Goal: Transaction & Acquisition: Book appointment/travel/reservation

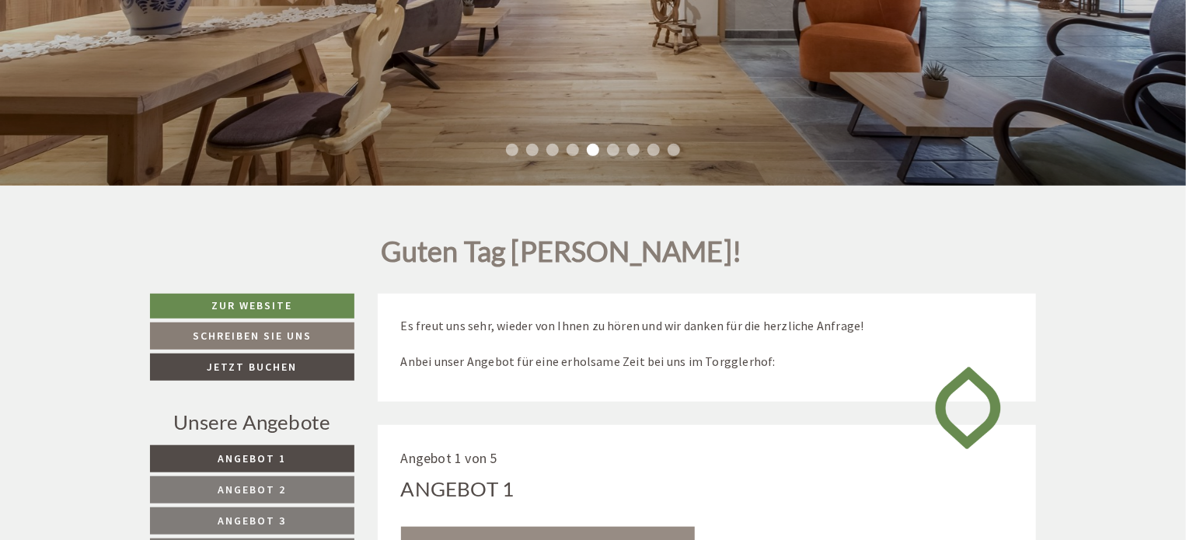
scroll to position [212, 0]
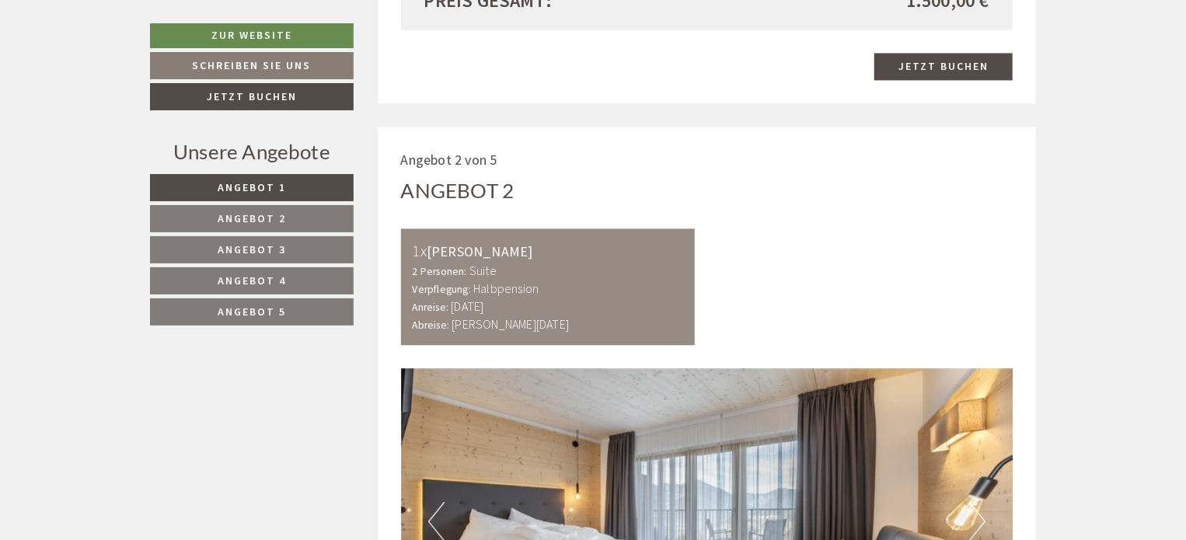
scroll to position [1629, 0]
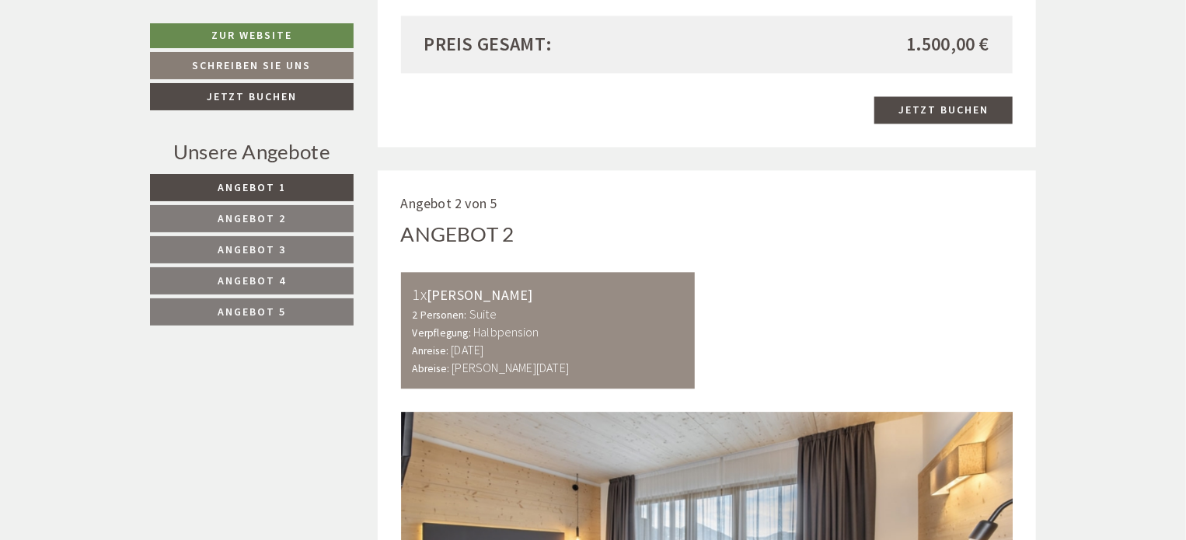
click at [258, 217] on span "Angebot 2" at bounding box center [252, 218] width 68 height 14
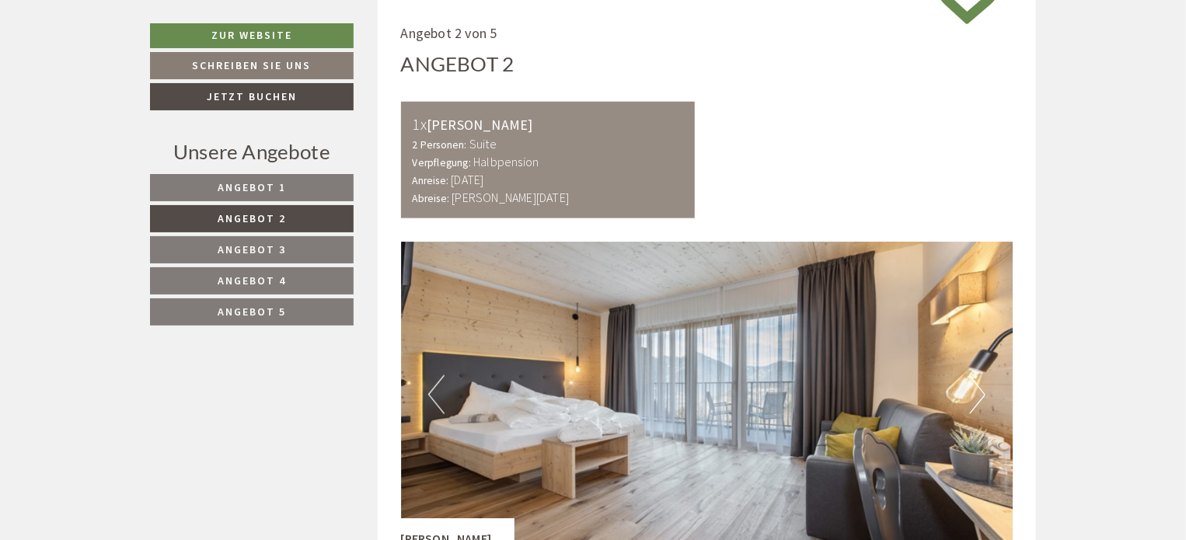
click at [280, 252] on span "Angebot 3" at bounding box center [252, 250] width 68 height 14
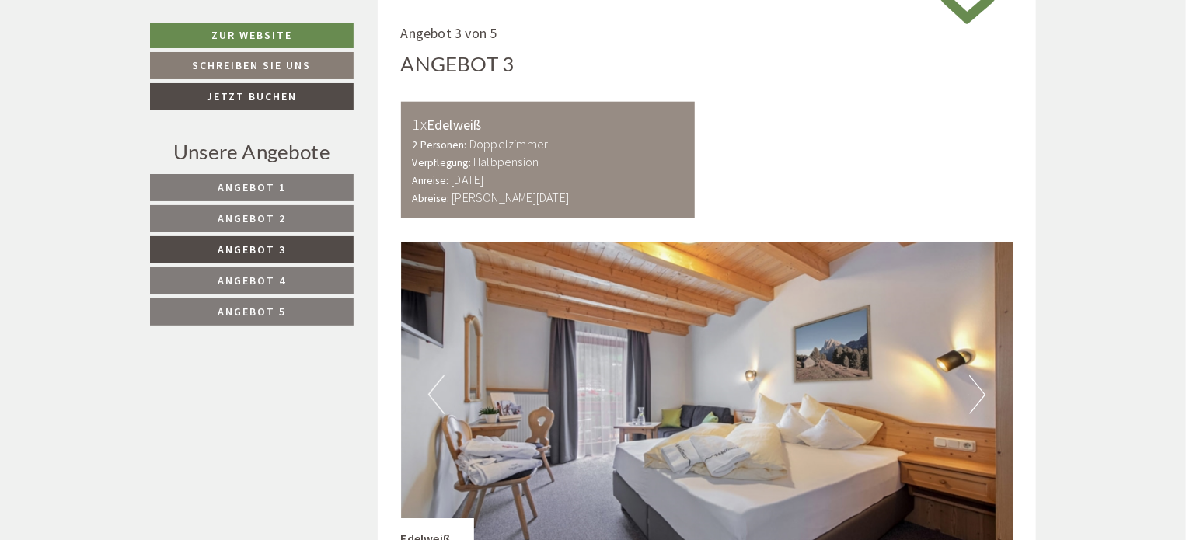
click at [274, 271] on link "Angebot 4" at bounding box center [252, 280] width 204 height 27
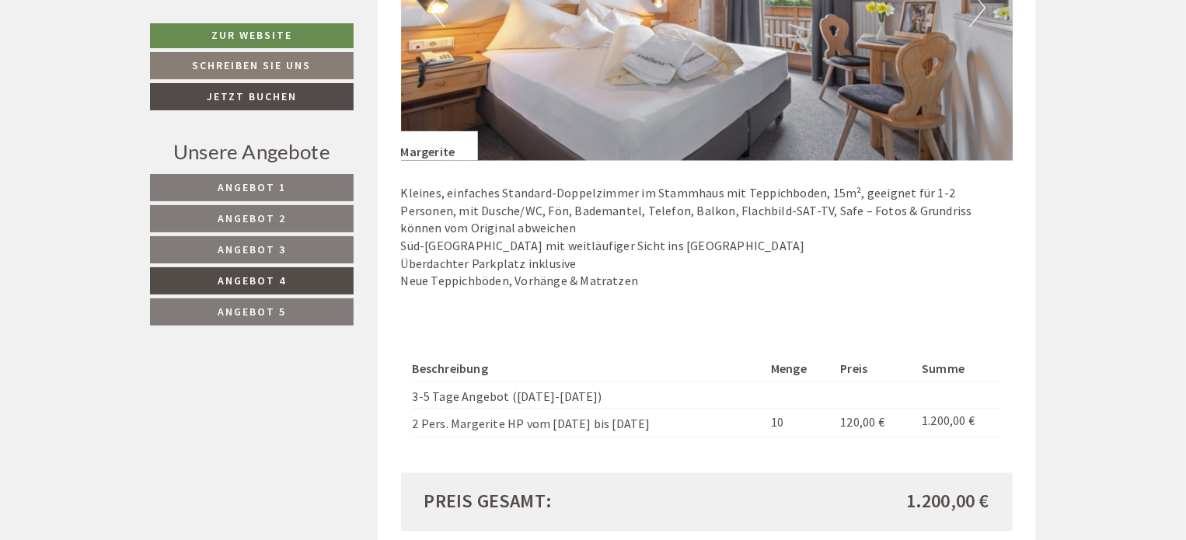
scroll to position [1208, 0]
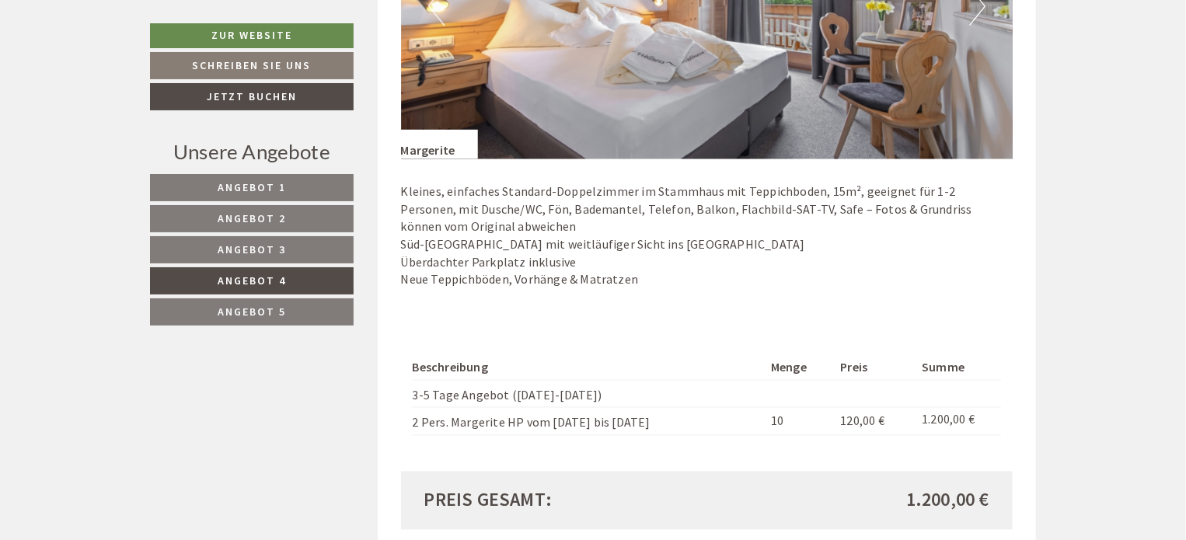
click at [253, 305] on span "Angebot 5" at bounding box center [252, 312] width 68 height 14
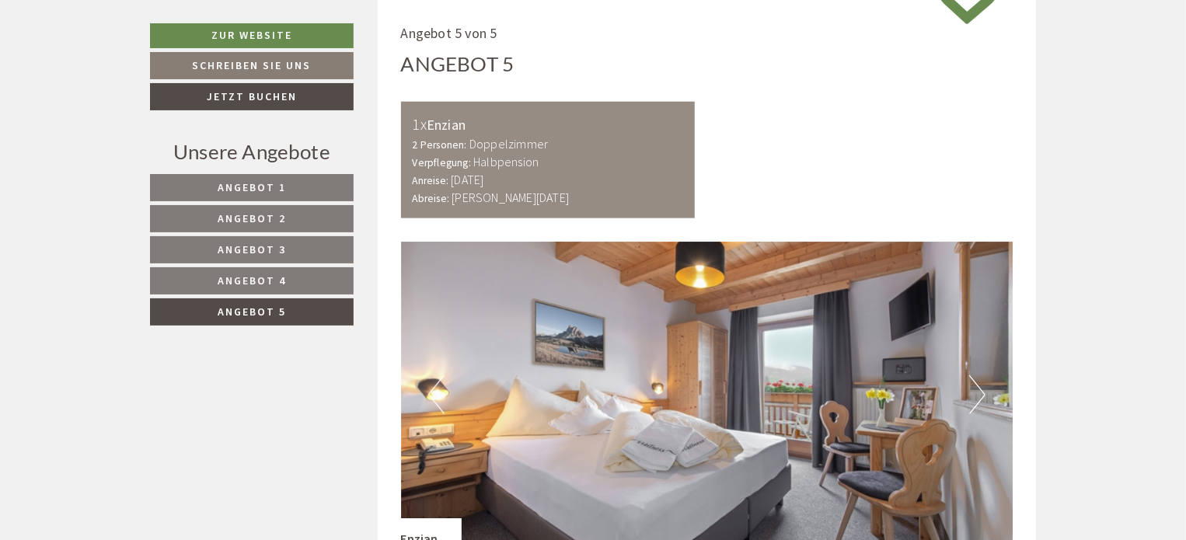
click at [323, 281] on link "Angebot 4" at bounding box center [252, 280] width 204 height 27
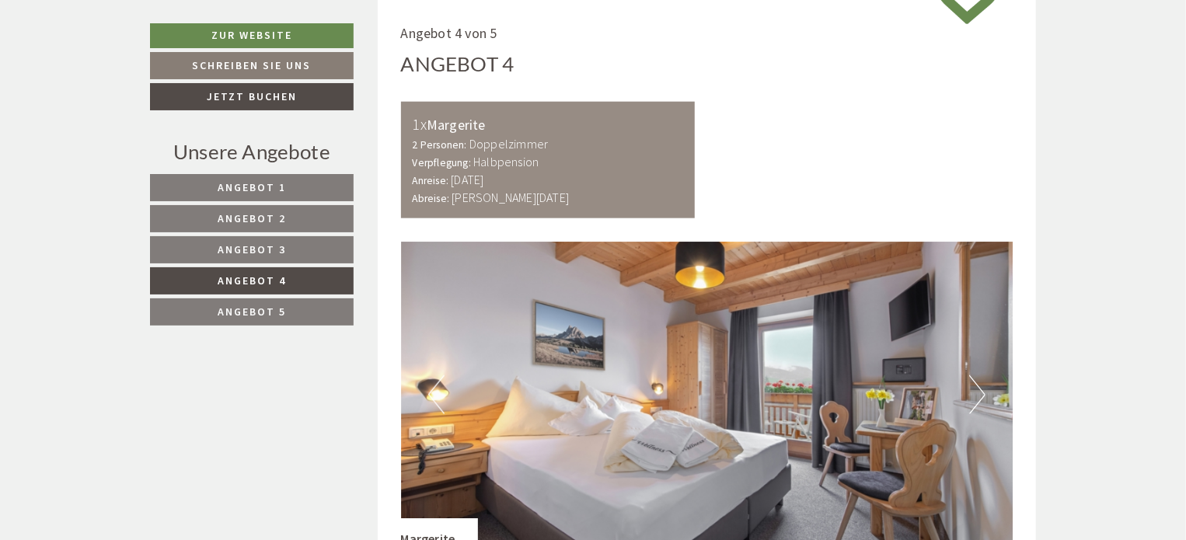
click at [279, 279] on span "Angebot 4" at bounding box center [252, 281] width 68 height 14
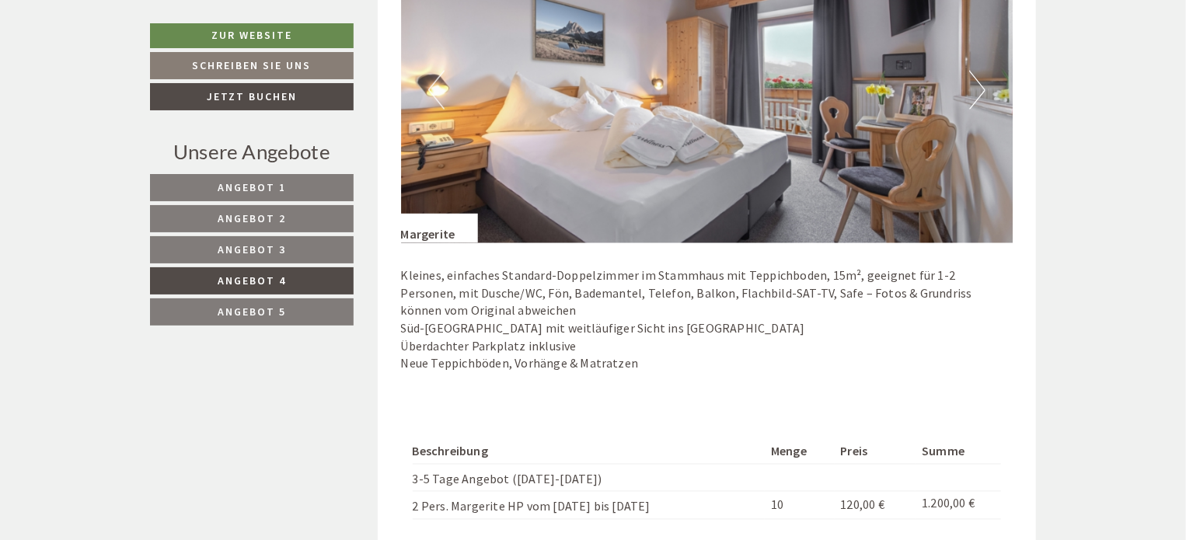
scroll to position [1130, 0]
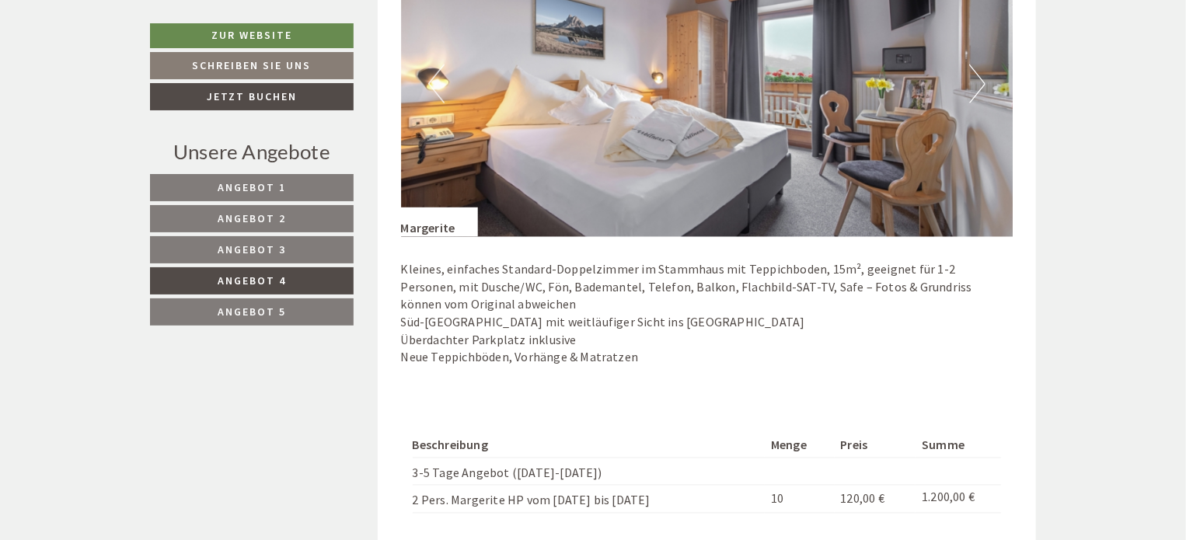
click at [279, 190] on span "Angebot 1" at bounding box center [252, 187] width 68 height 14
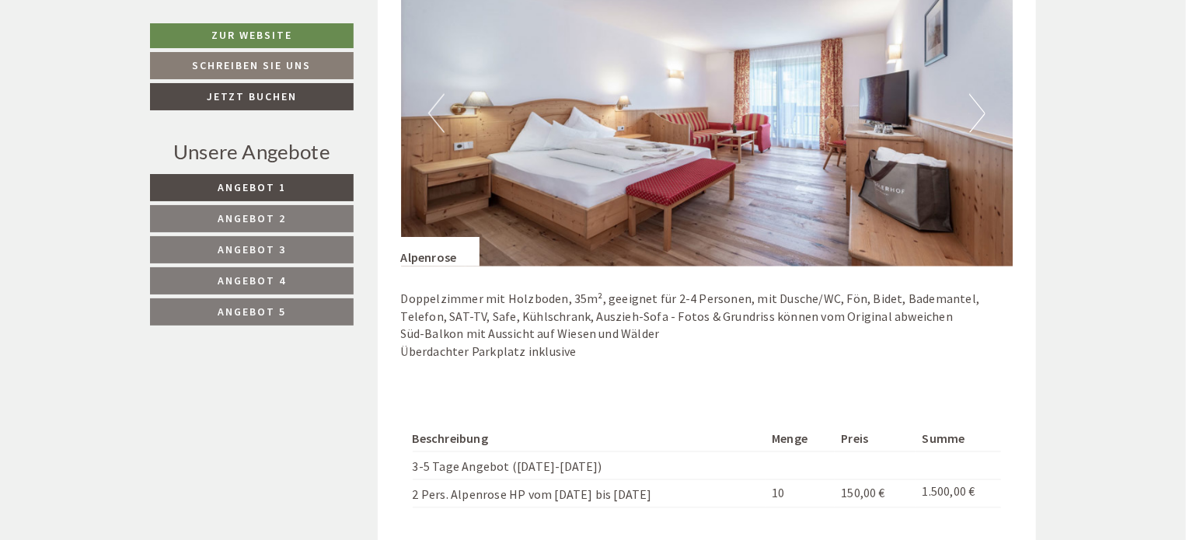
scroll to position [1053, 0]
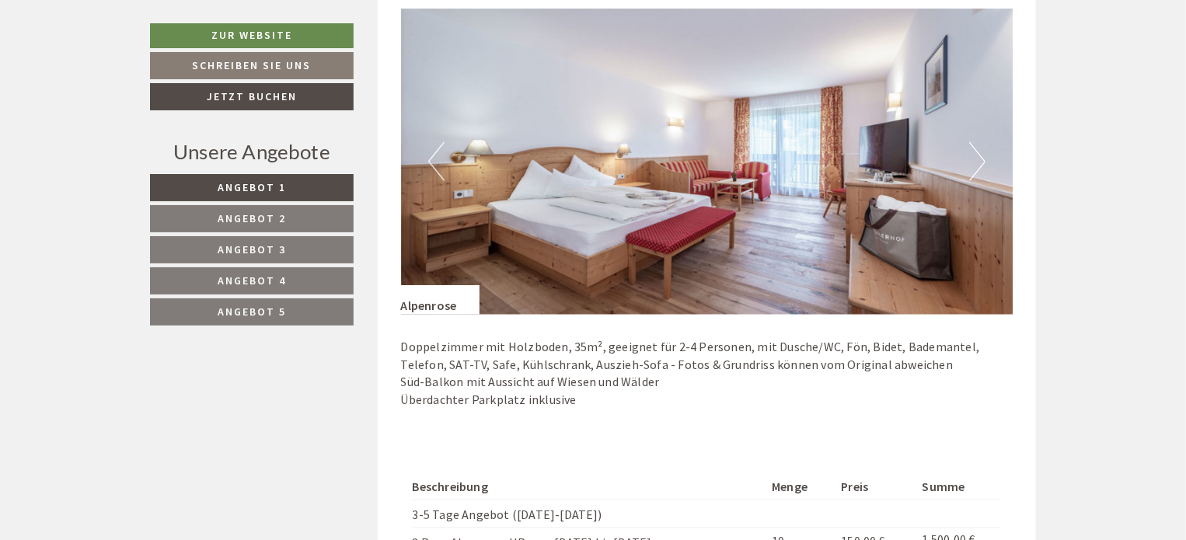
click at [270, 214] on span "Angebot 2" at bounding box center [252, 218] width 68 height 14
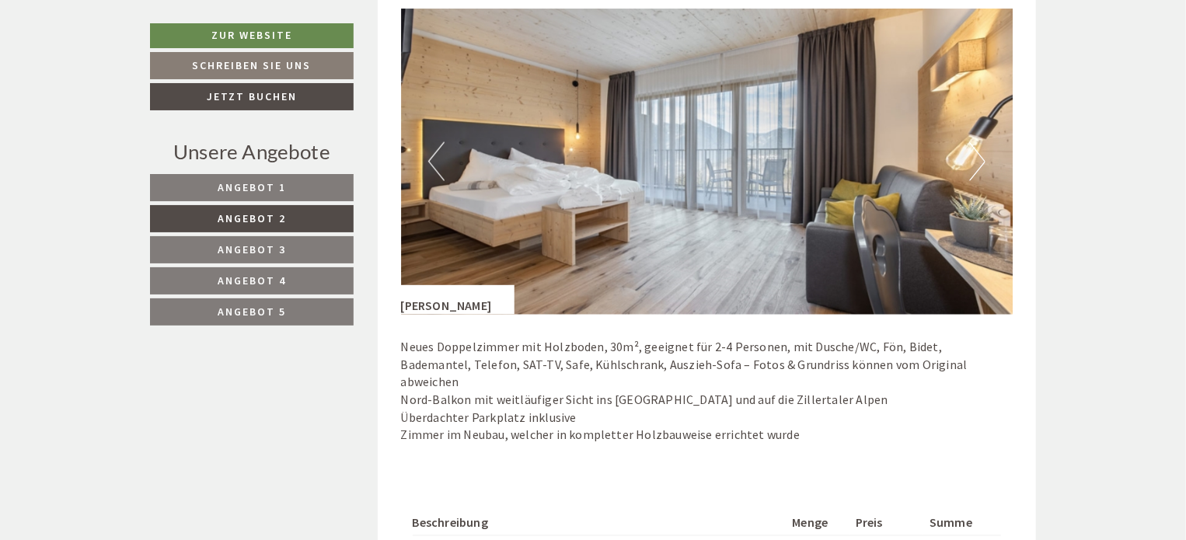
click at [979, 166] on button "Next" at bounding box center [977, 161] width 16 height 39
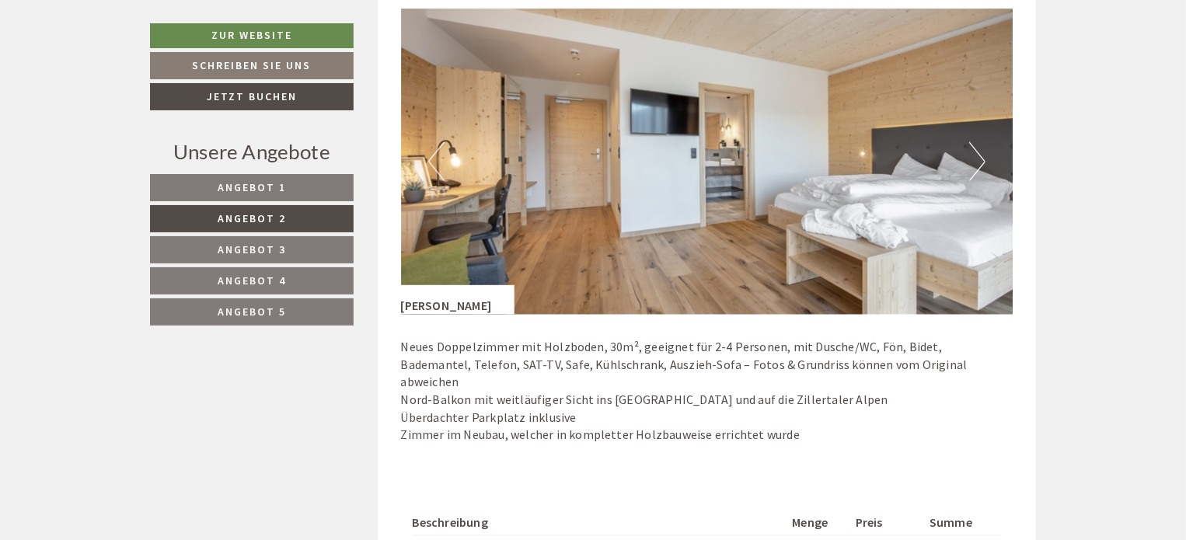
click at [979, 166] on button "Next" at bounding box center [977, 161] width 16 height 39
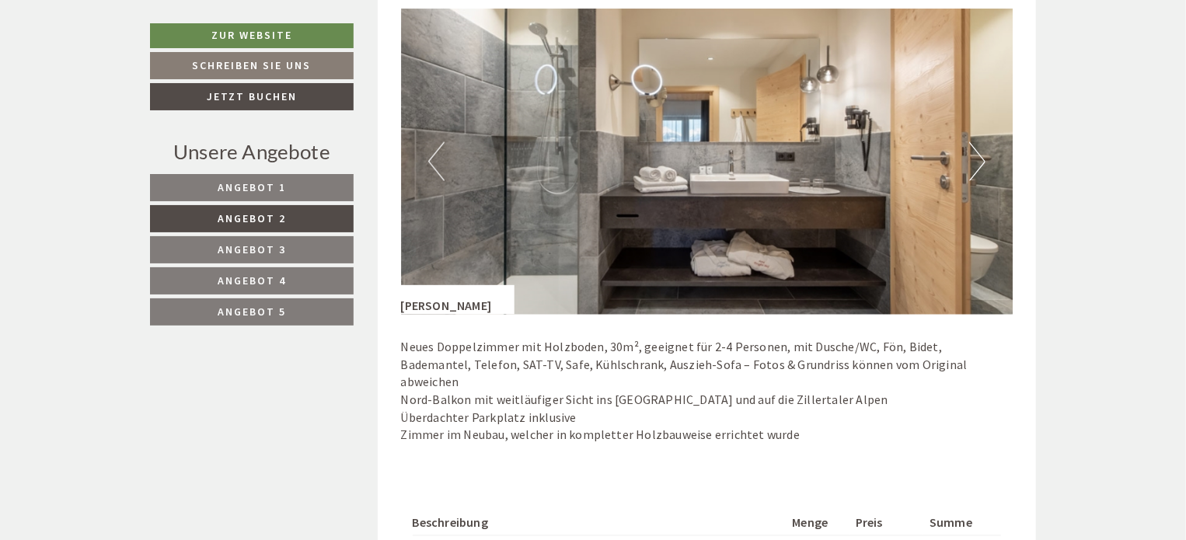
click at [979, 166] on button "Next" at bounding box center [977, 161] width 16 height 39
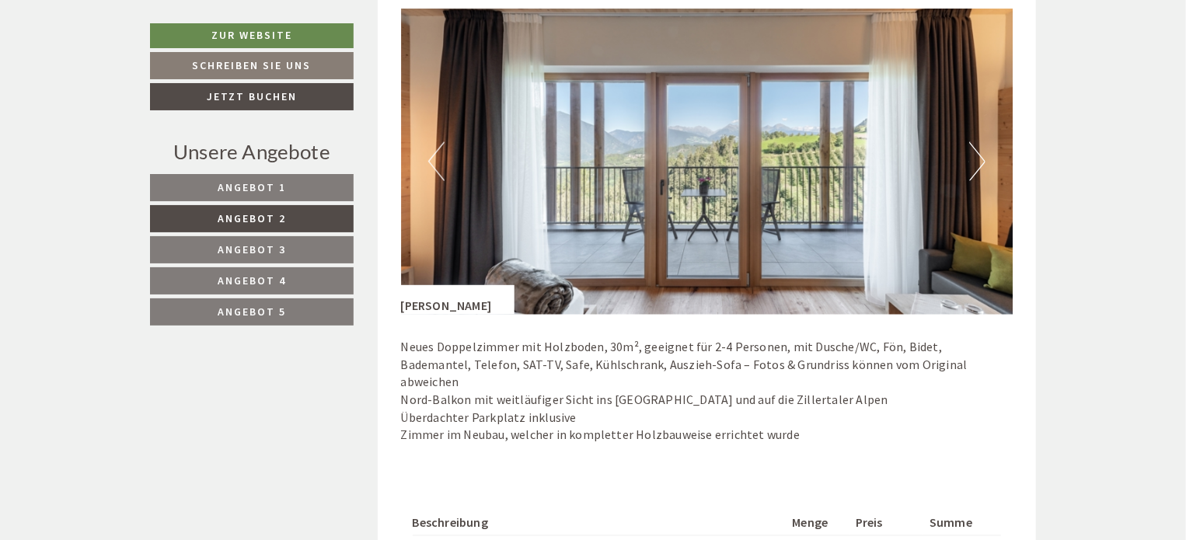
click at [979, 161] on button "Next" at bounding box center [977, 161] width 16 height 39
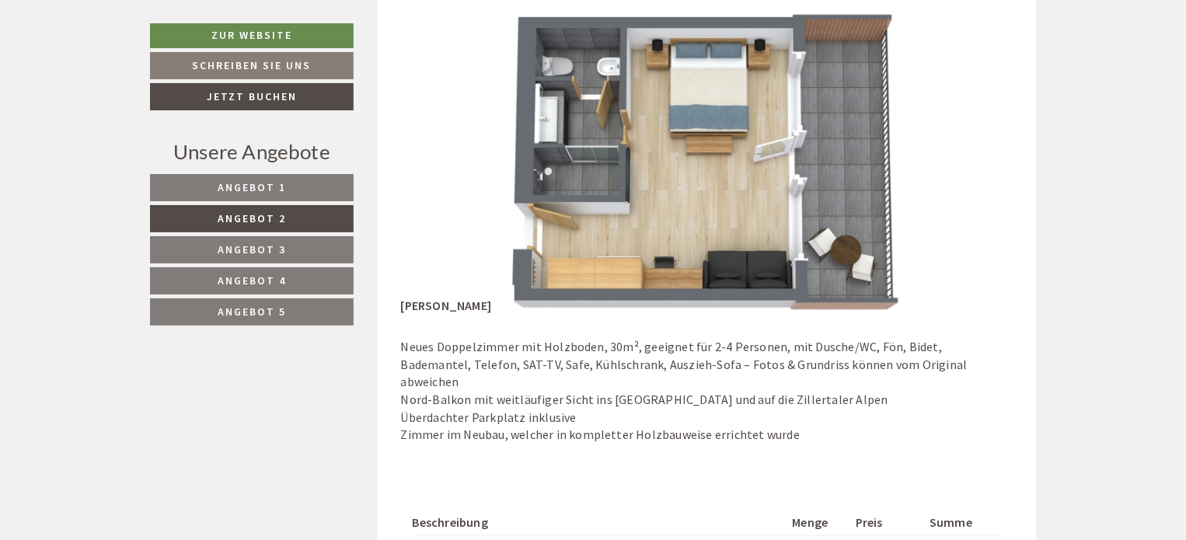
click at [236, 181] on span "Angebot 1" at bounding box center [252, 187] width 68 height 14
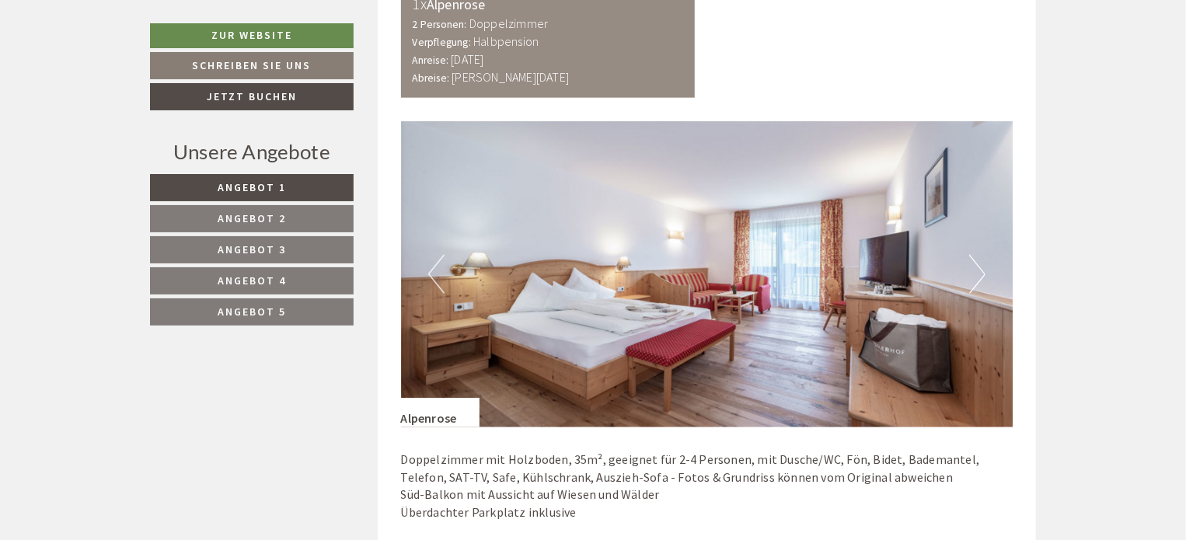
scroll to position [975, 0]
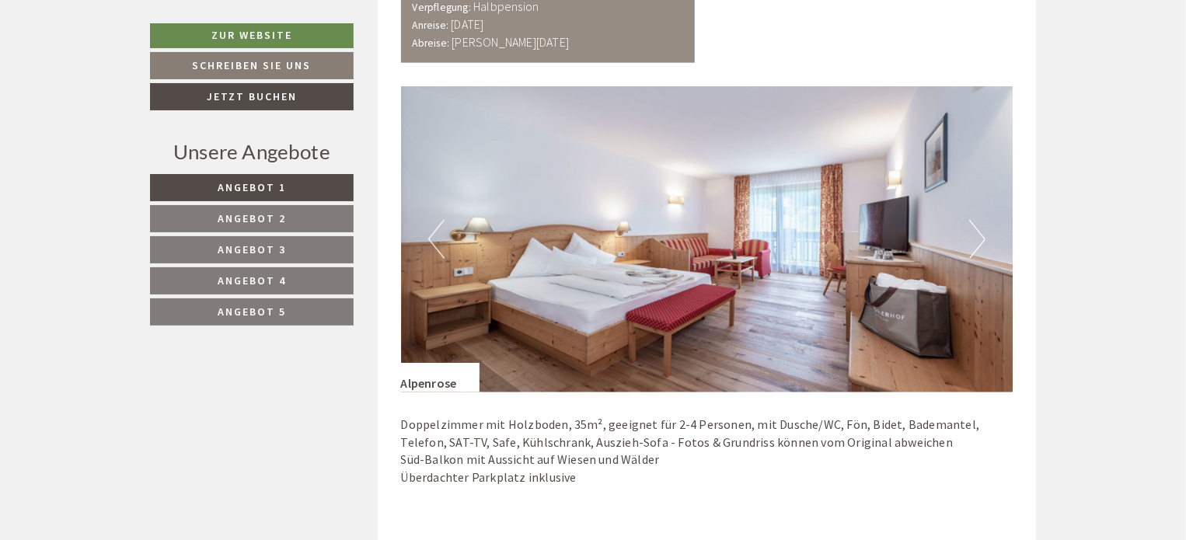
click at [975, 228] on button "Next" at bounding box center [977, 239] width 16 height 39
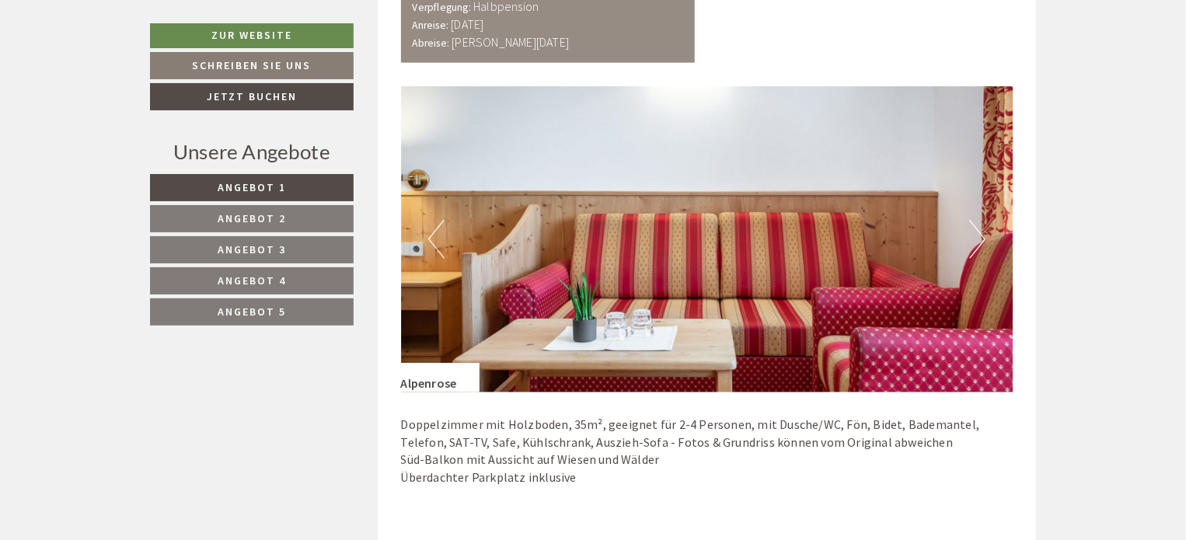
click at [975, 228] on button "Next" at bounding box center [977, 239] width 16 height 39
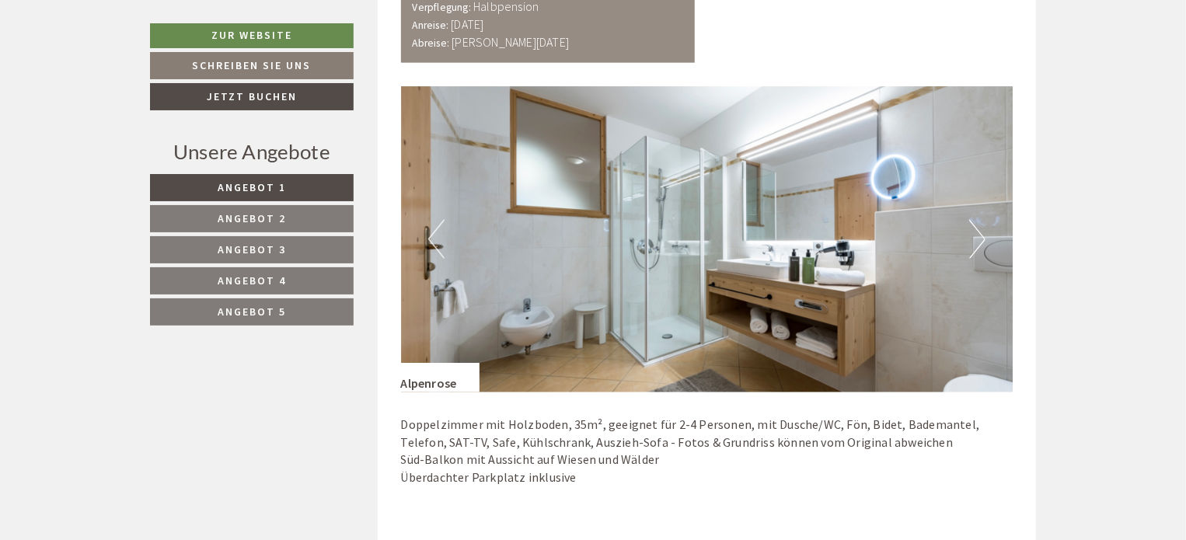
click at [978, 237] on button "Next" at bounding box center [977, 239] width 16 height 39
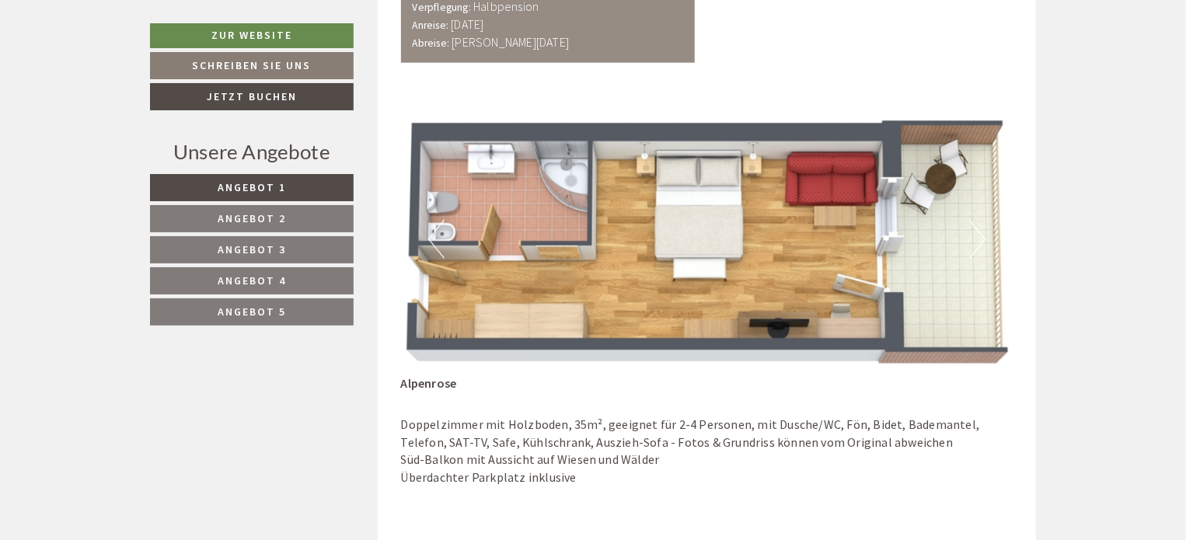
click at [978, 237] on button "Next" at bounding box center [977, 239] width 16 height 39
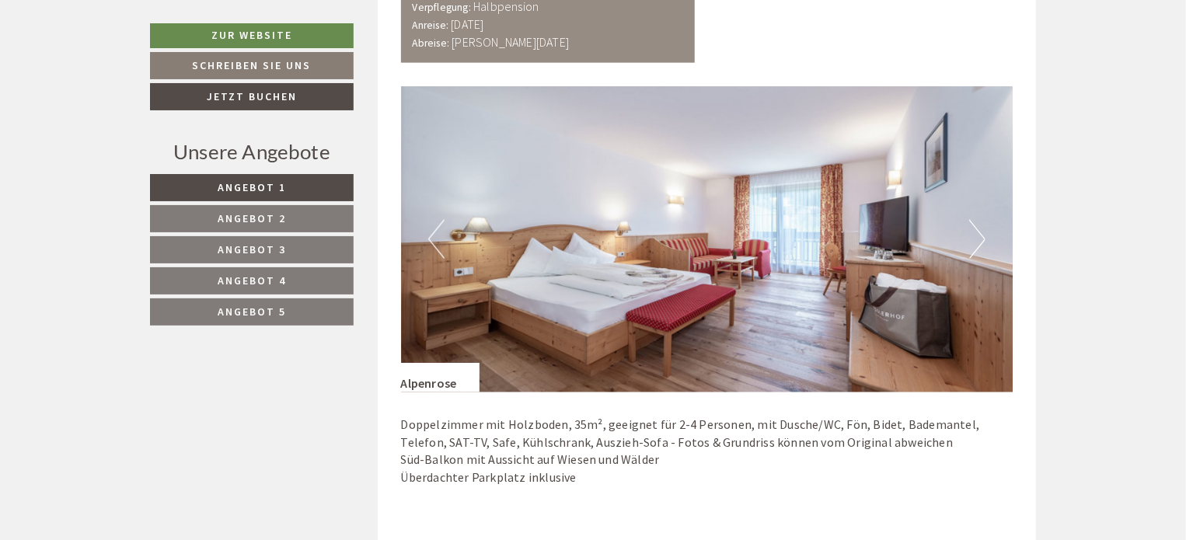
click at [978, 237] on button "Next" at bounding box center [977, 239] width 16 height 39
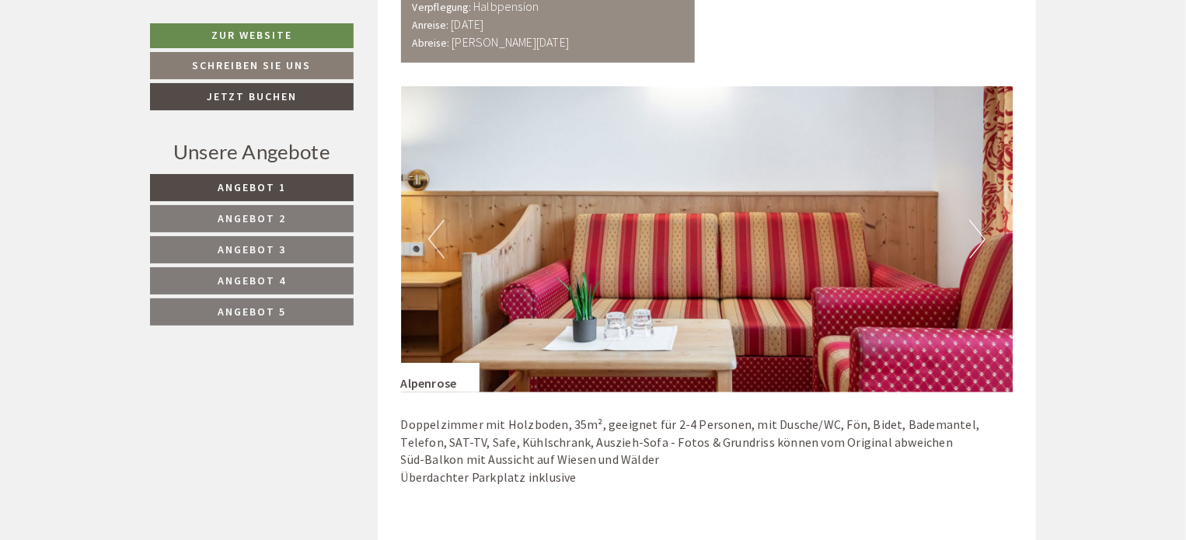
click at [978, 237] on button "Next" at bounding box center [977, 239] width 16 height 39
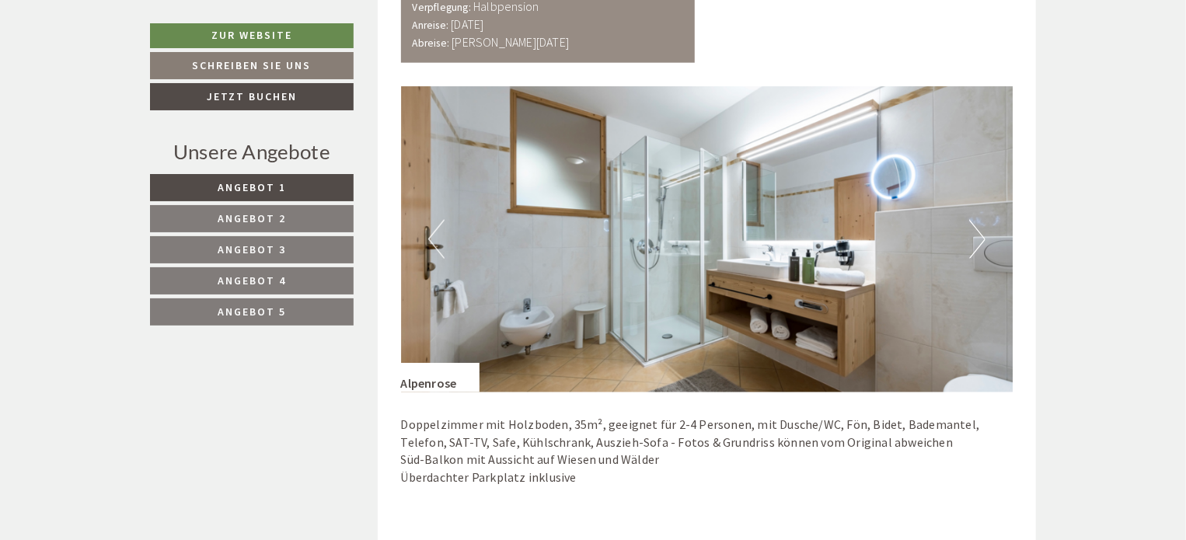
click at [978, 237] on button "Next" at bounding box center [977, 239] width 16 height 39
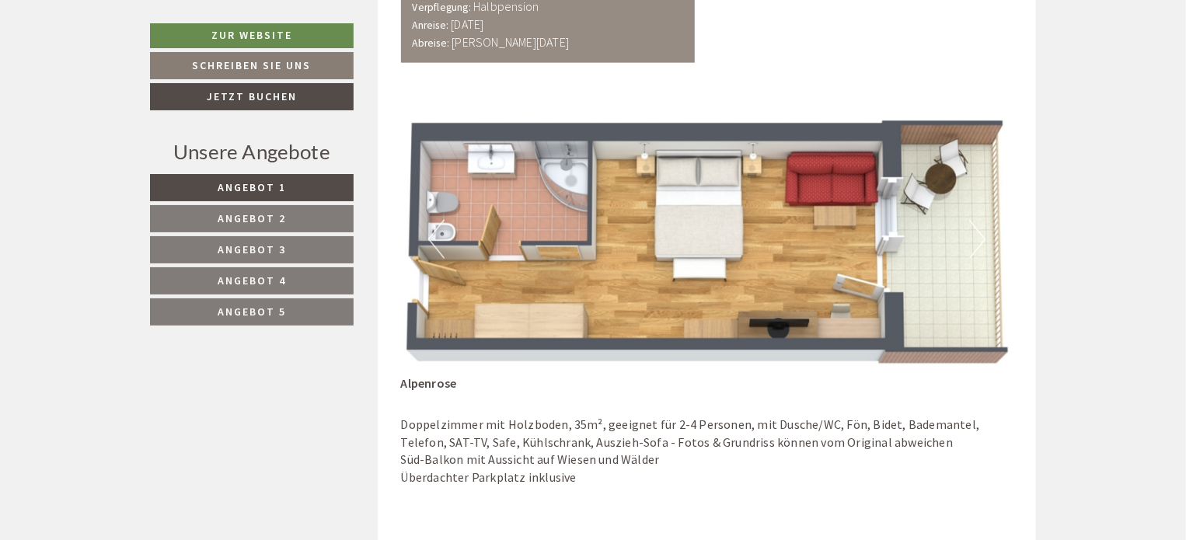
click at [978, 237] on button "Next" at bounding box center [977, 239] width 16 height 39
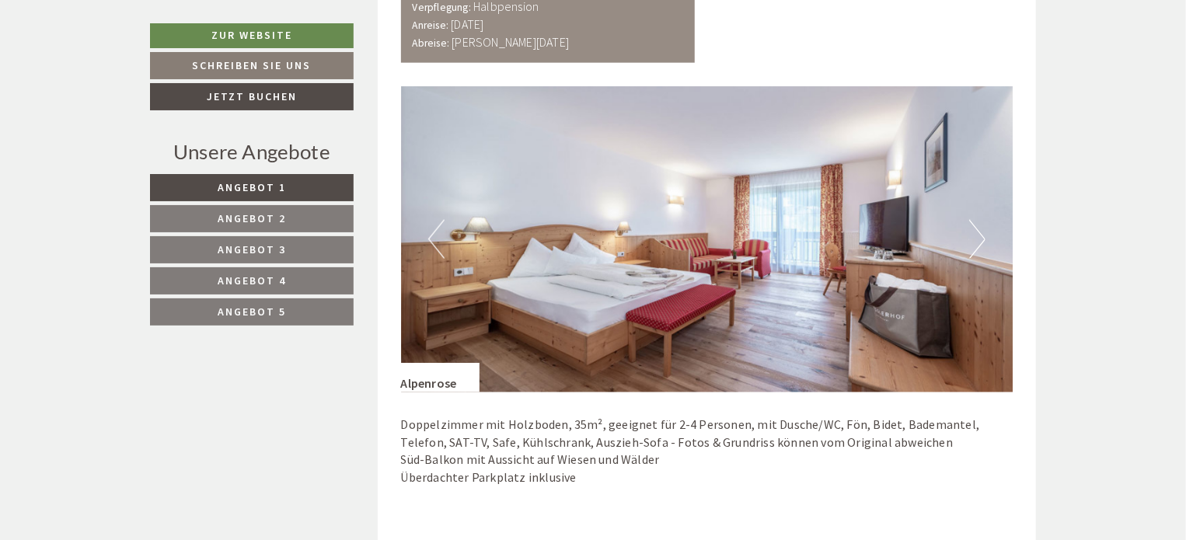
click at [978, 237] on button "Next" at bounding box center [977, 239] width 16 height 39
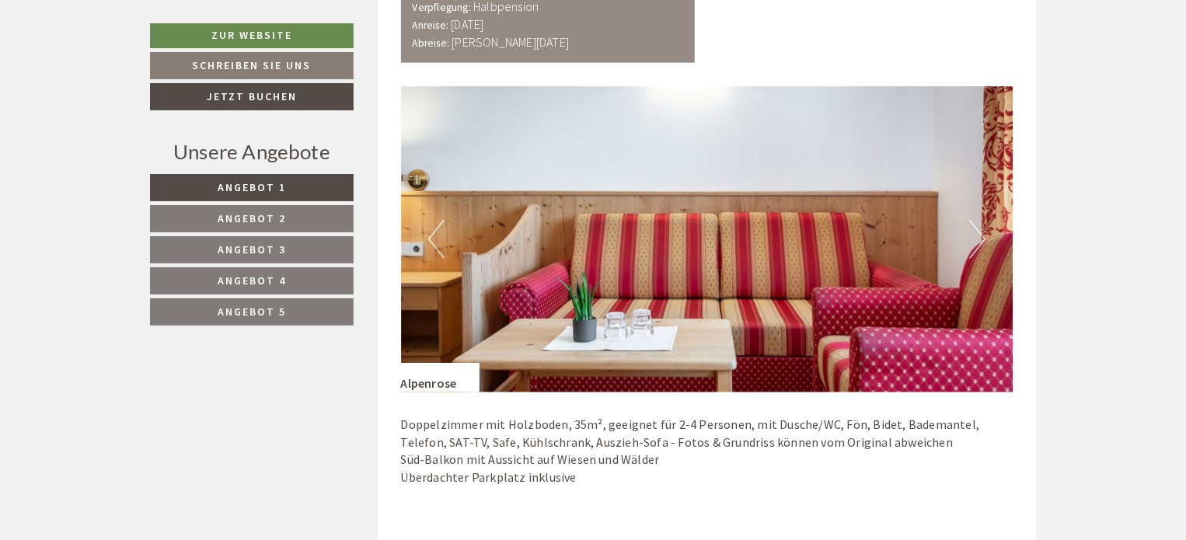
click at [978, 237] on button "Next" at bounding box center [977, 239] width 16 height 39
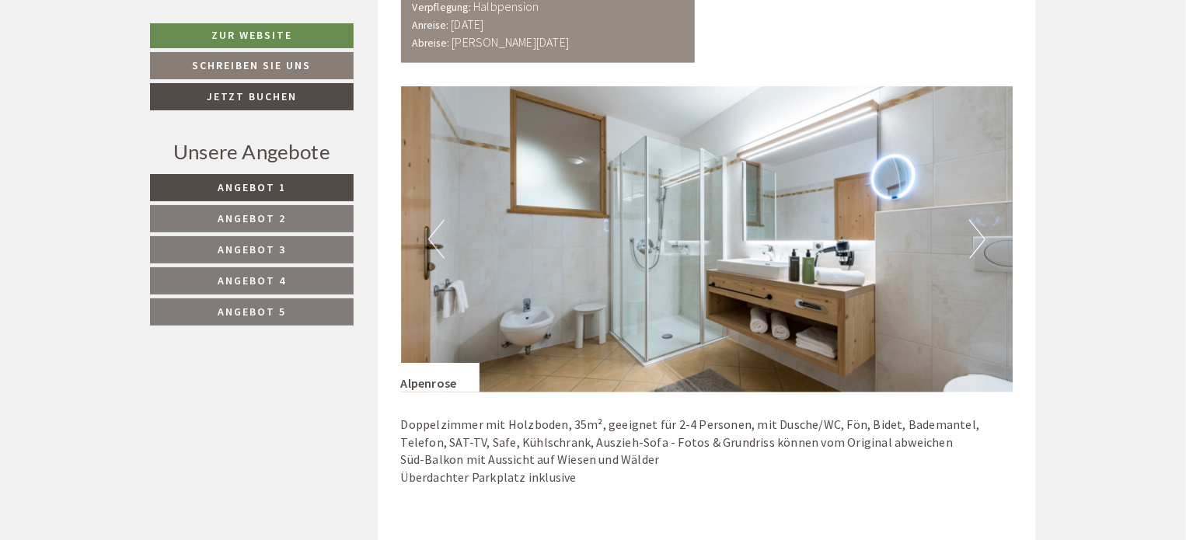
click at [261, 221] on span "Angebot 2" at bounding box center [252, 218] width 68 height 14
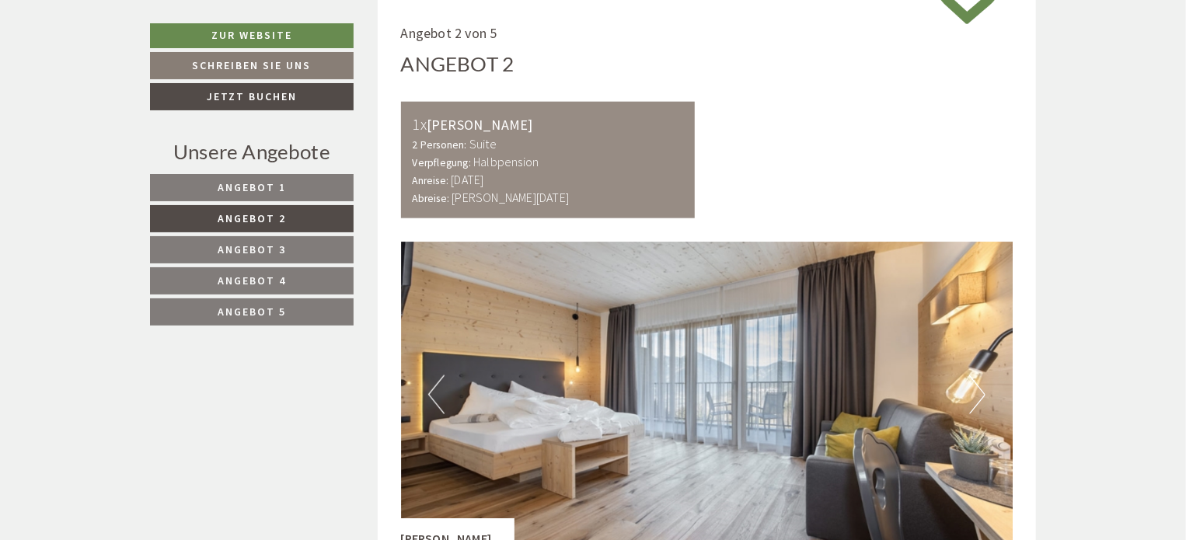
click at [976, 391] on button "Next" at bounding box center [977, 394] width 16 height 39
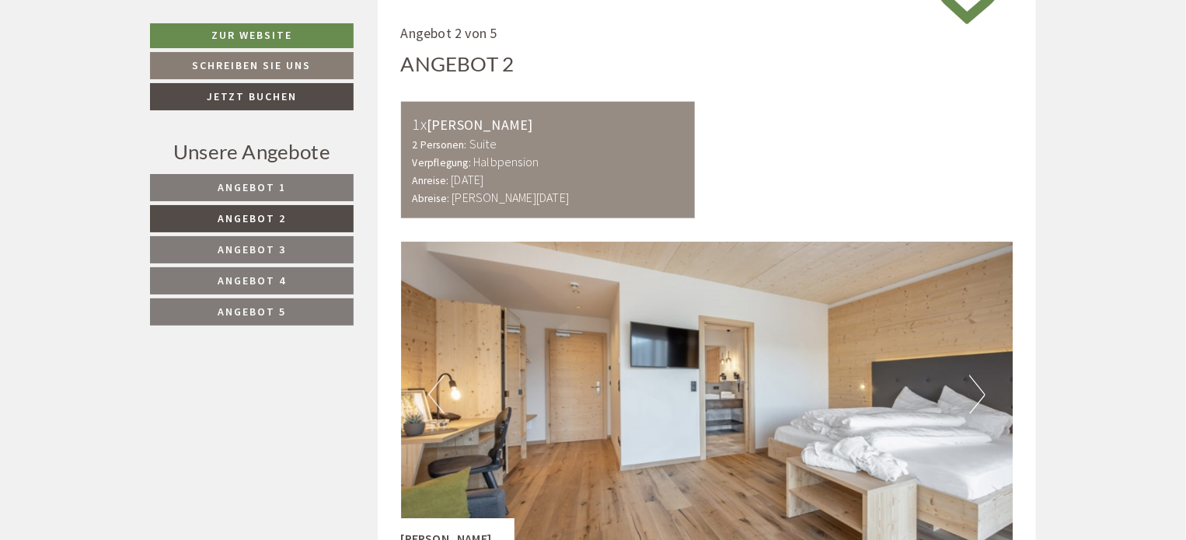
click at [976, 391] on button "Next" at bounding box center [977, 394] width 16 height 39
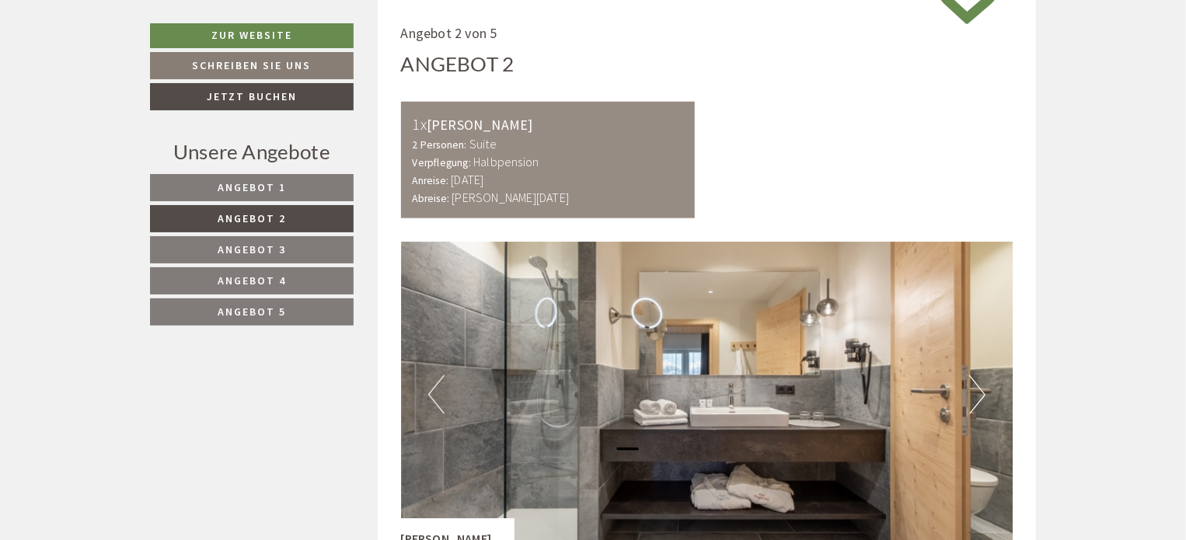
click at [976, 391] on button "Next" at bounding box center [977, 394] width 16 height 39
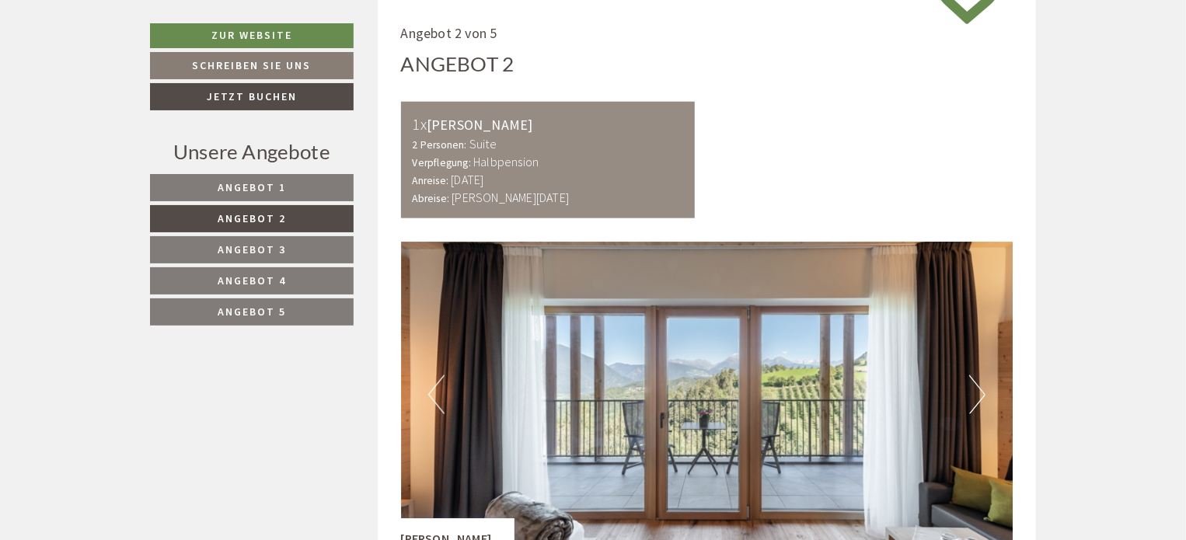
click at [434, 391] on button "Previous" at bounding box center [436, 394] width 16 height 39
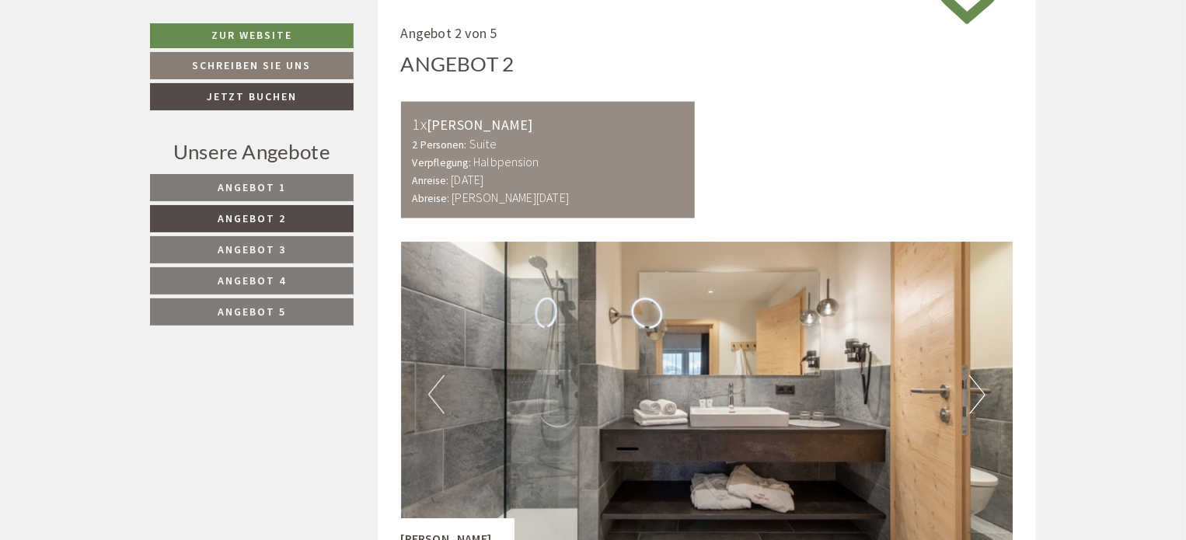
click at [980, 396] on button "Next" at bounding box center [977, 394] width 16 height 39
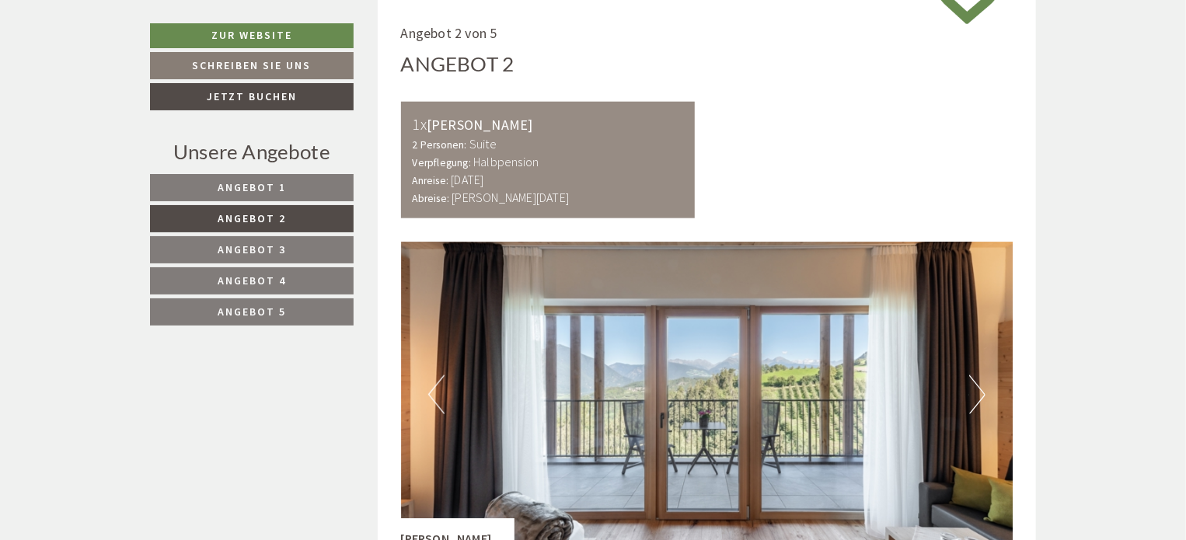
click at [980, 396] on button "Next" at bounding box center [977, 394] width 16 height 39
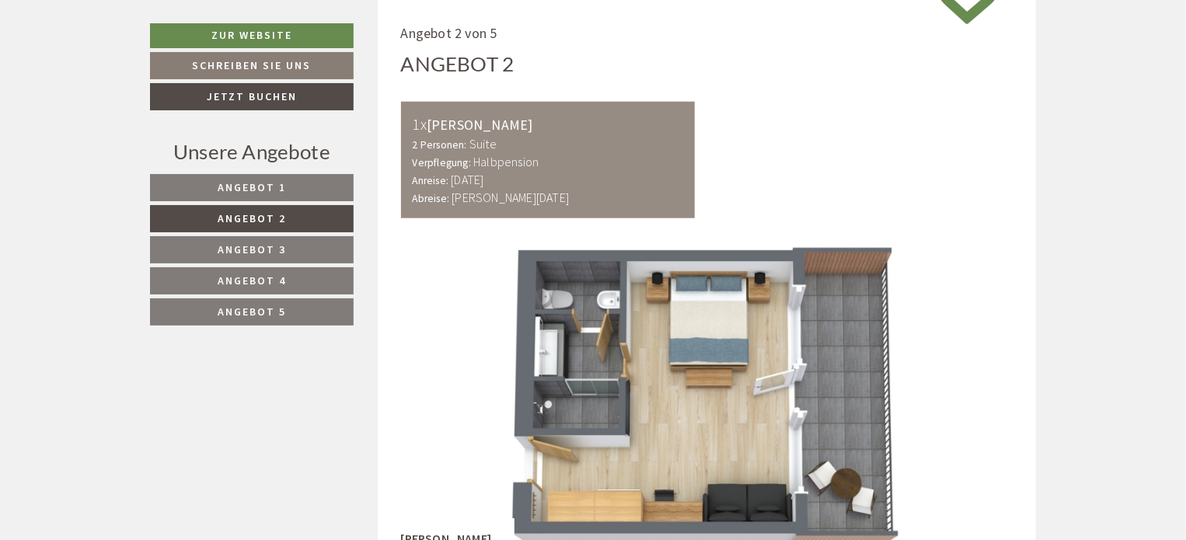
click at [248, 215] on span "Angebot 2" at bounding box center [252, 218] width 68 height 14
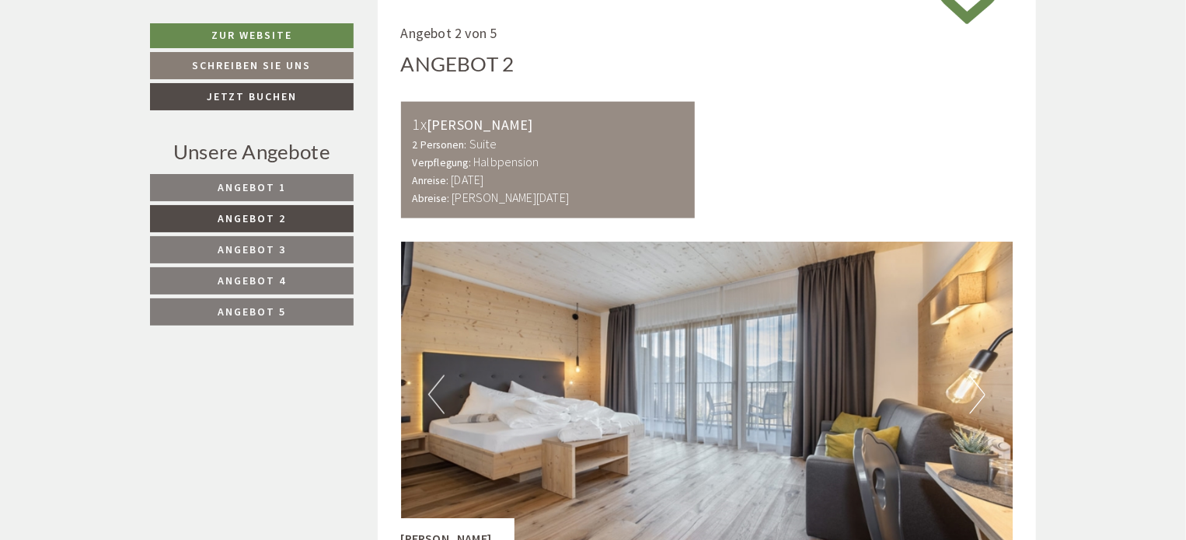
click at [982, 389] on button "Next" at bounding box center [977, 394] width 16 height 39
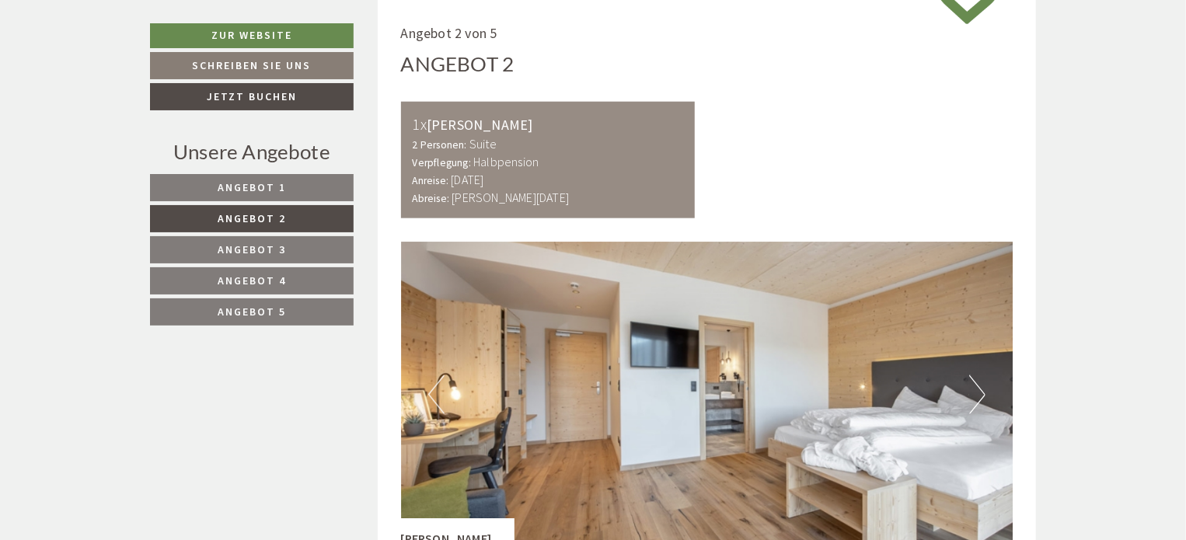
click at [980, 389] on button "Next" at bounding box center [977, 394] width 16 height 39
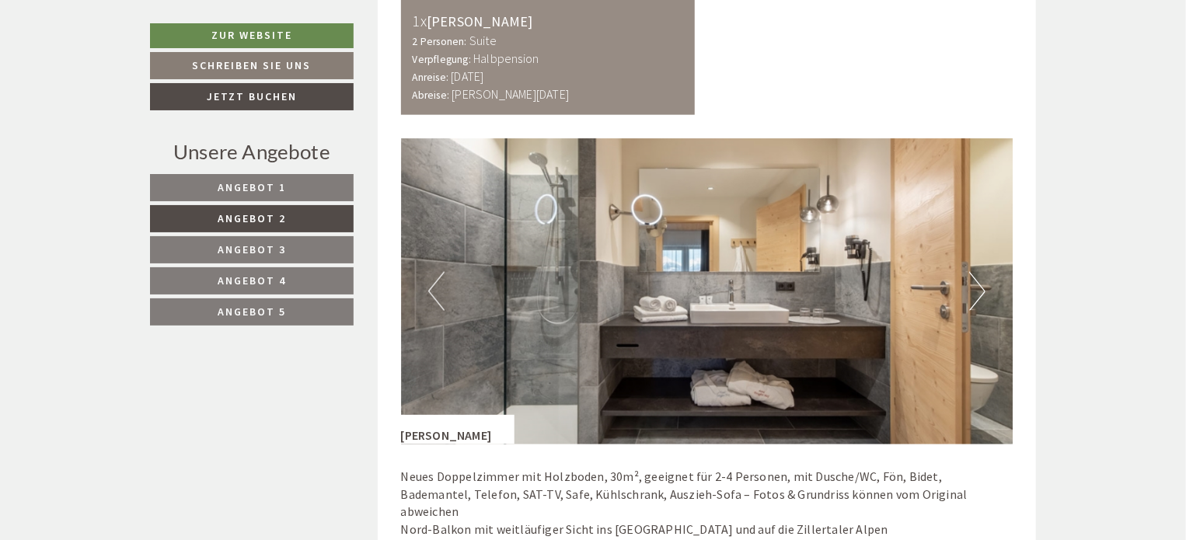
scroll to position [975, 0]
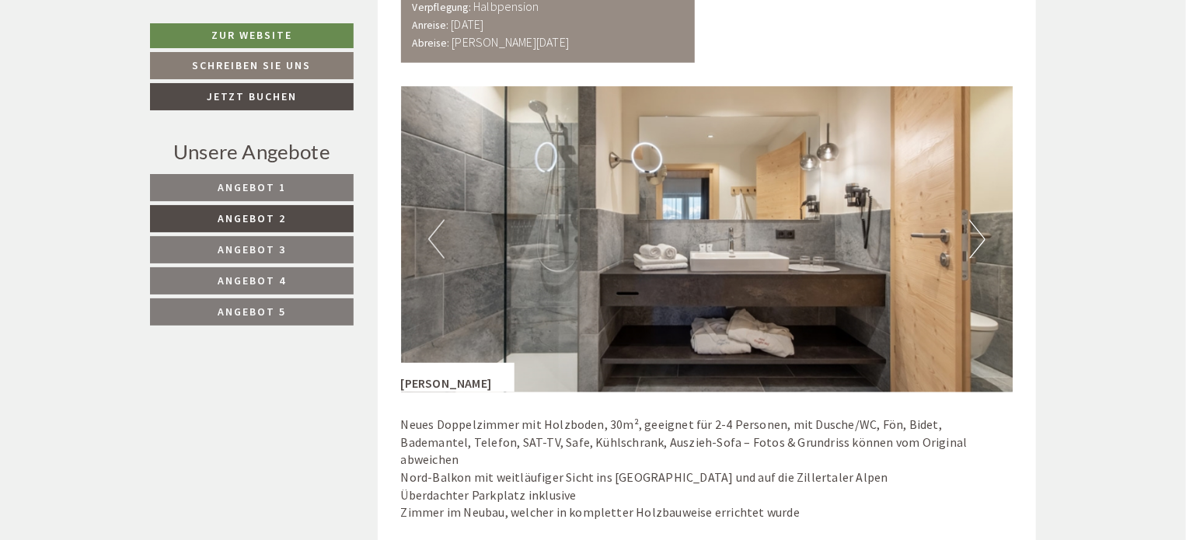
click at [983, 236] on button "Next" at bounding box center [977, 239] width 16 height 39
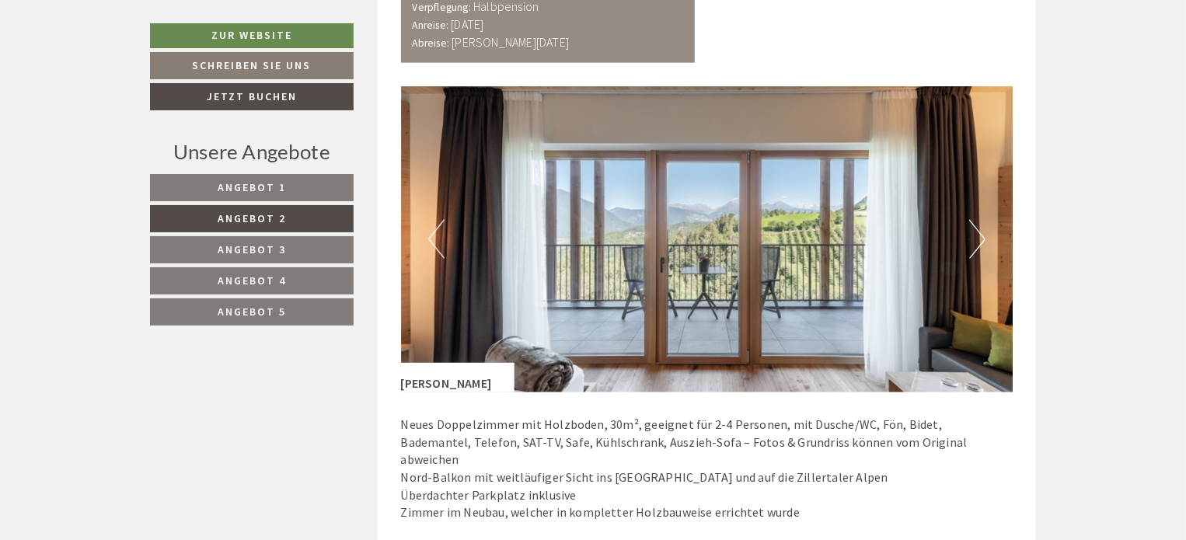
click at [983, 236] on button "Next" at bounding box center [977, 239] width 16 height 39
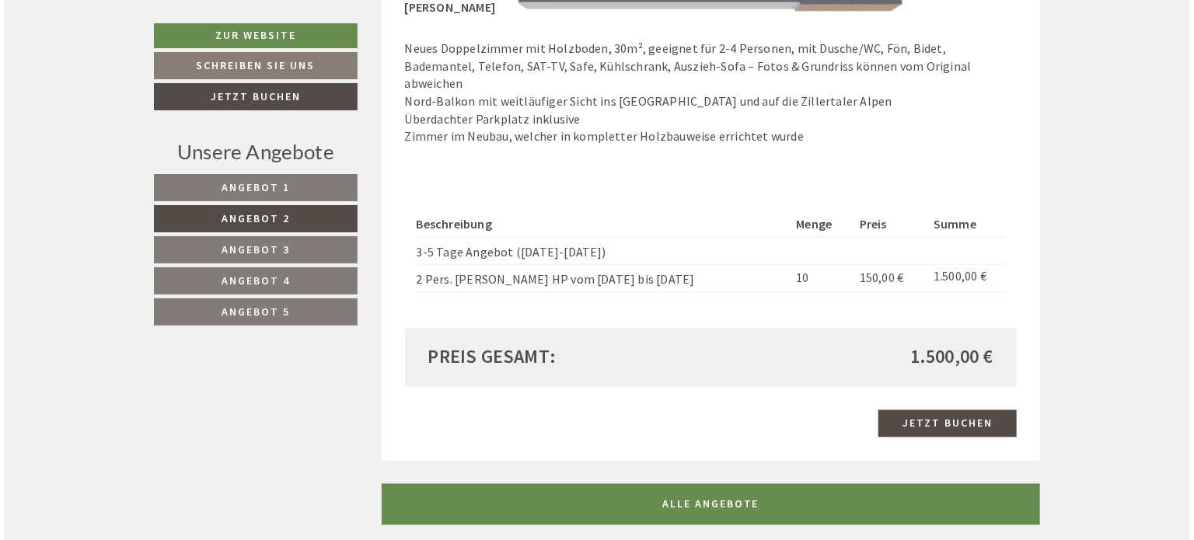
scroll to position [1364, 0]
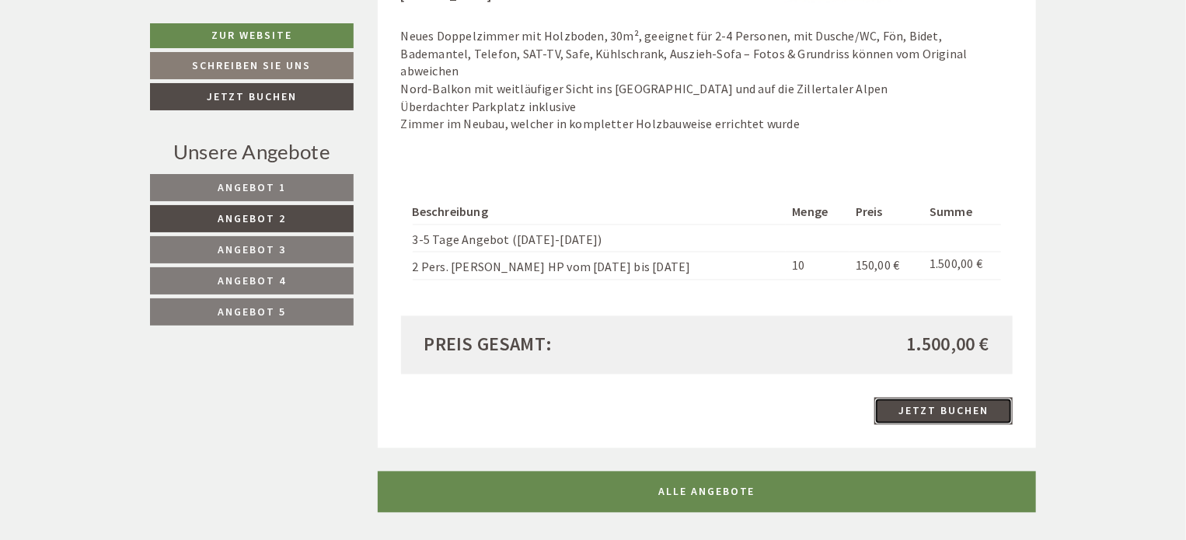
click at [933, 398] on link "Jetzt buchen" at bounding box center [944, 411] width 138 height 27
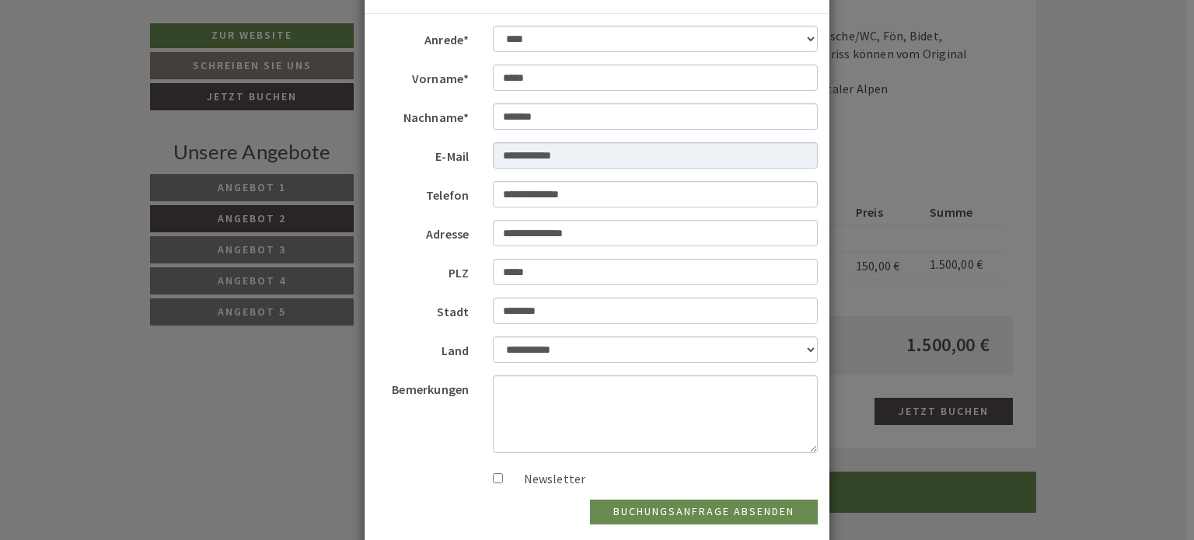
scroll to position [0, 0]
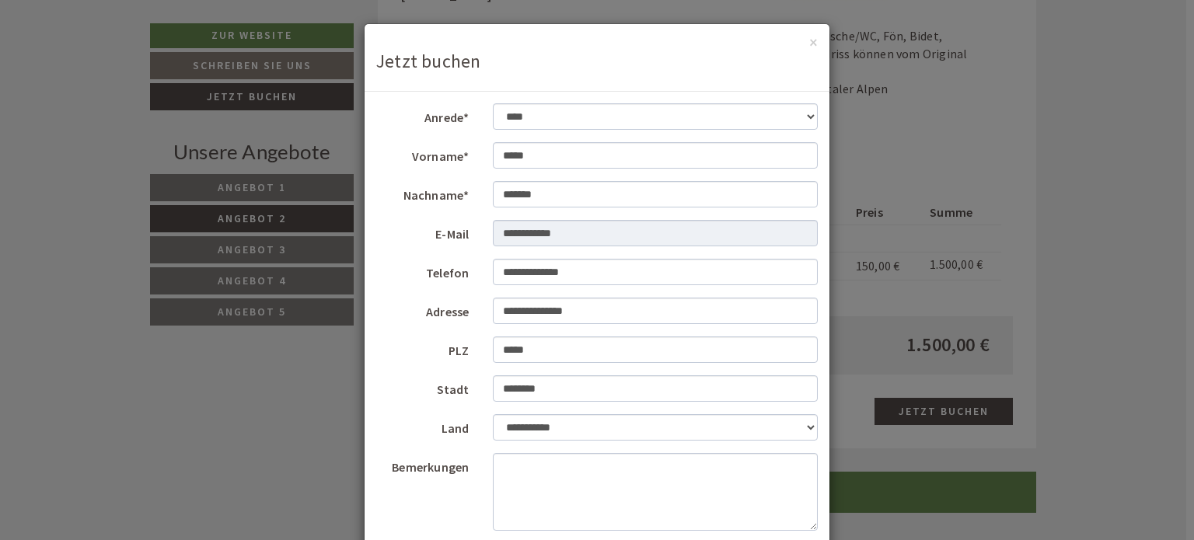
drag, startPoint x: 596, startPoint y: 40, endPoint x: 582, endPoint y: 58, distance: 22.1
click at [582, 58] on div "× Jetzt buchen" at bounding box center [597, 58] width 465 height 68
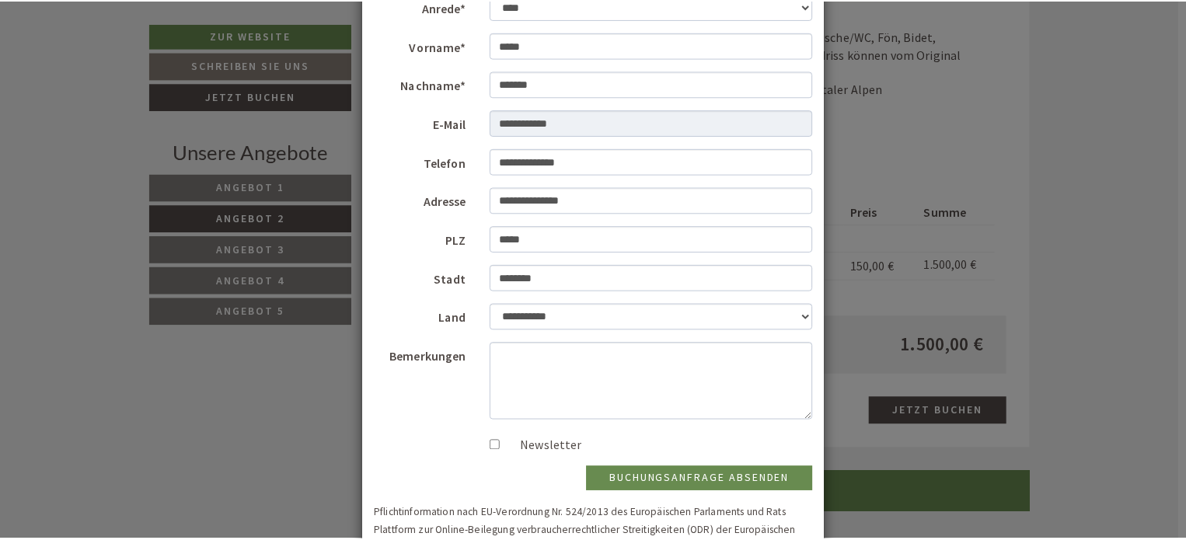
scroll to position [155, 0]
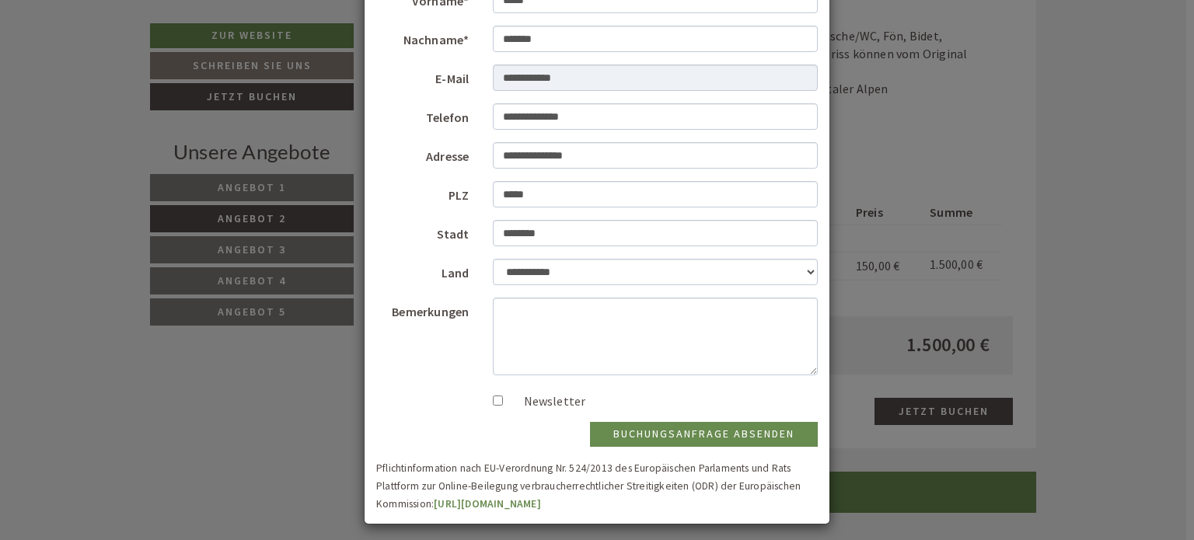
click at [927, 129] on div "**********" at bounding box center [597, 270] width 1194 height 540
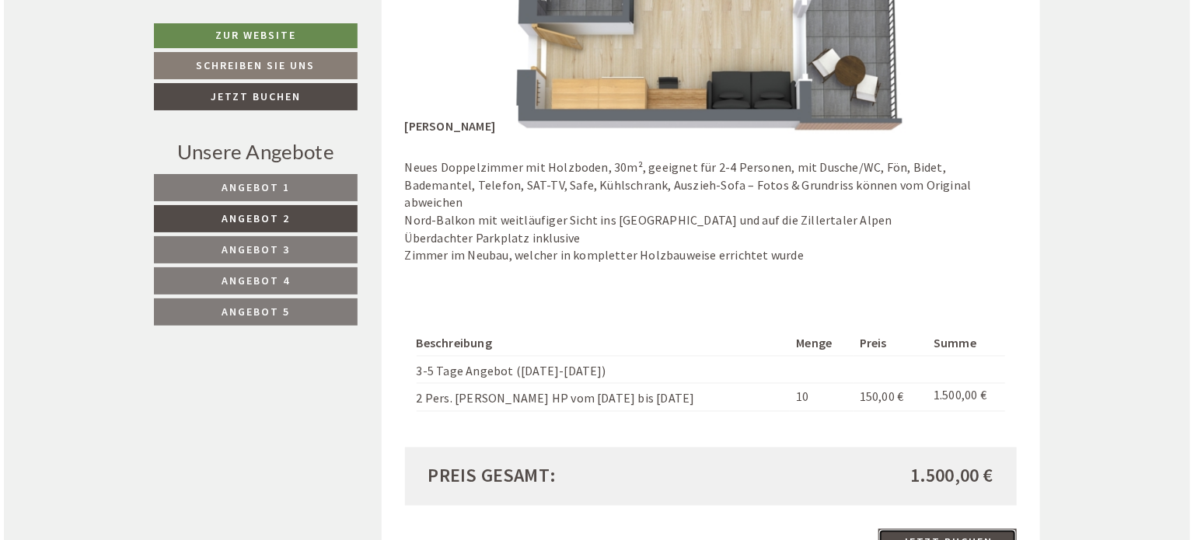
scroll to position [1286, 0]
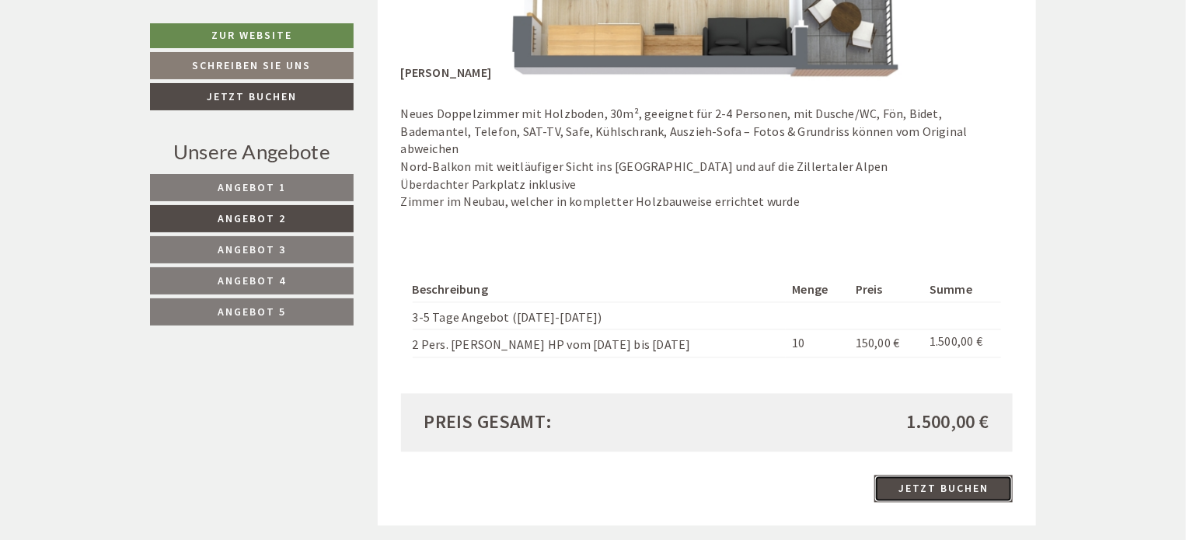
click at [951, 476] on link "Jetzt buchen" at bounding box center [944, 489] width 138 height 27
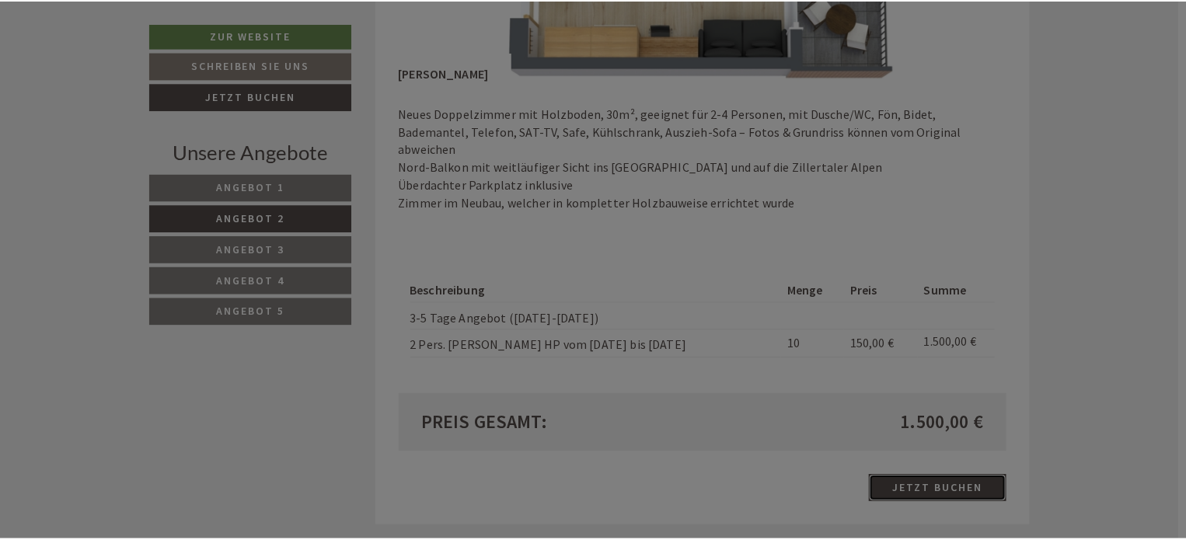
scroll to position [0, 0]
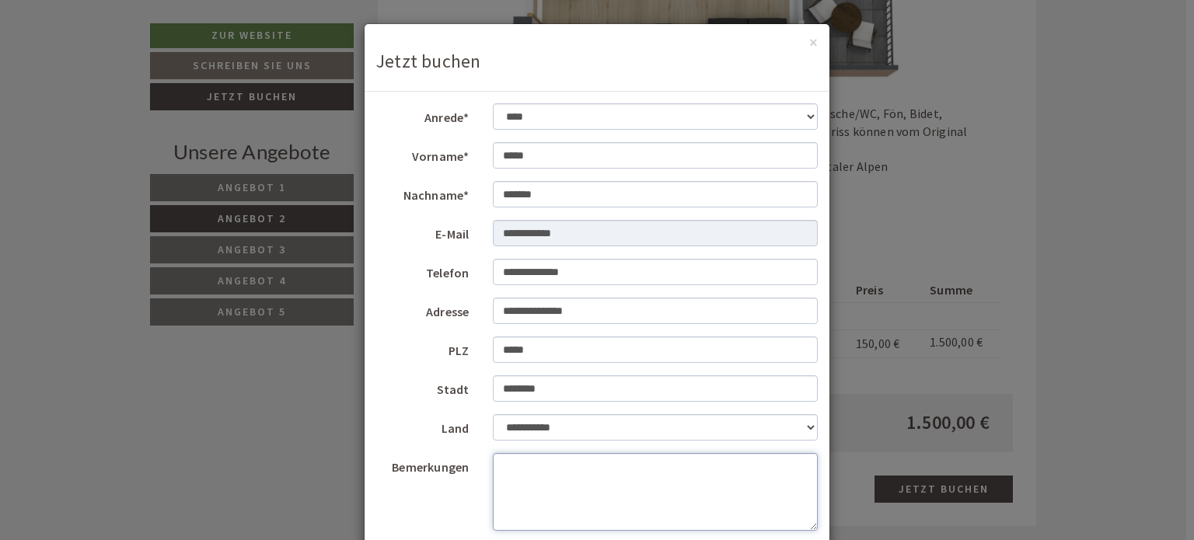
click at [534, 473] on textarea "Bemerkungen" at bounding box center [656, 492] width 326 height 78
click at [933, 175] on div "**********" at bounding box center [597, 270] width 1194 height 540
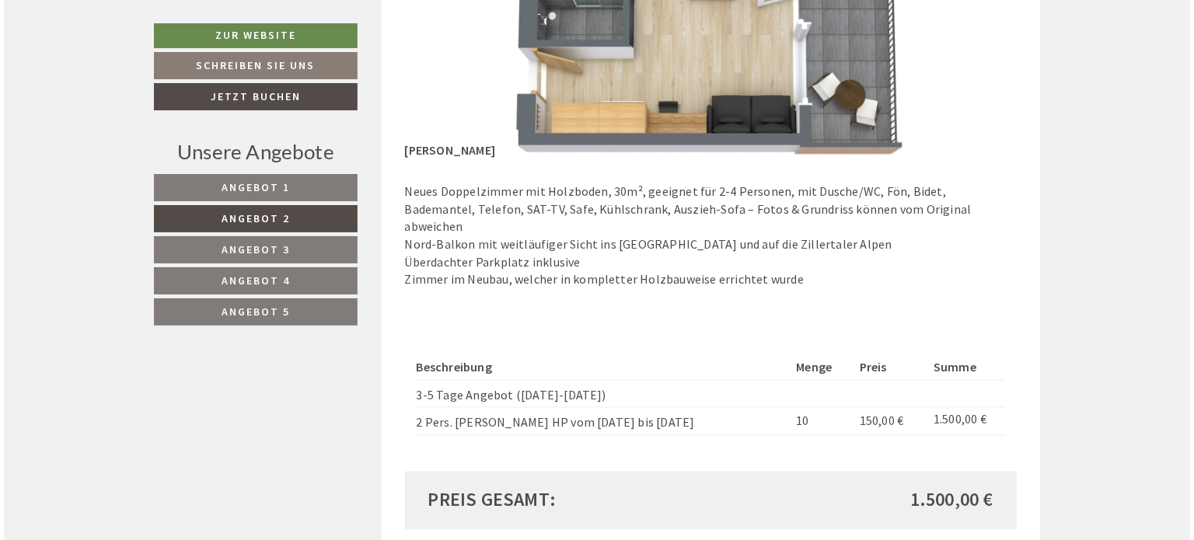
scroll to position [1286, 0]
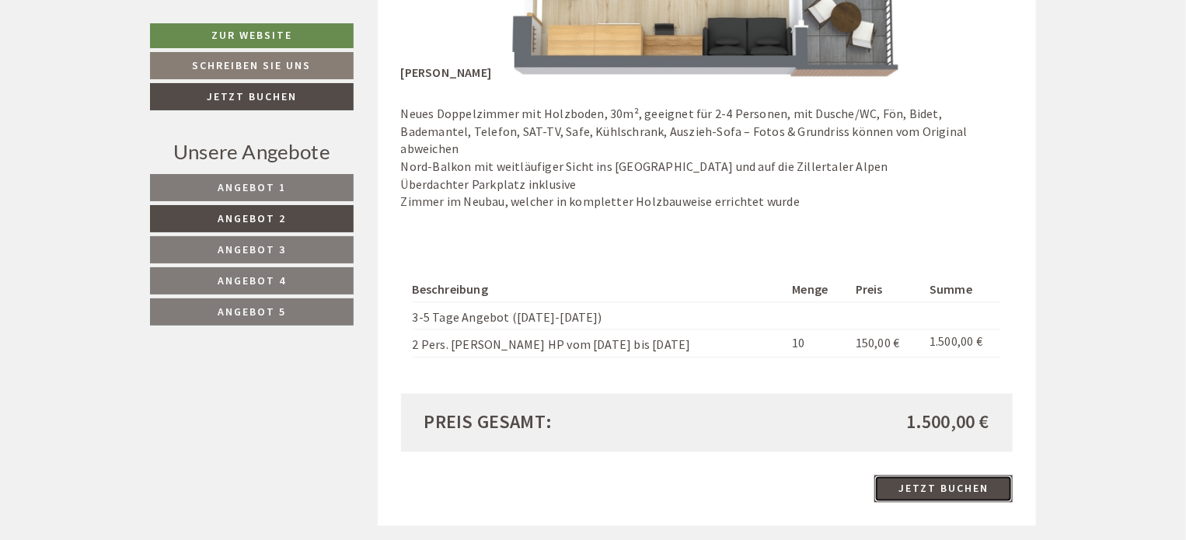
click at [950, 476] on link "Jetzt buchen" at bounding box center [944, 489] width 138 height 27
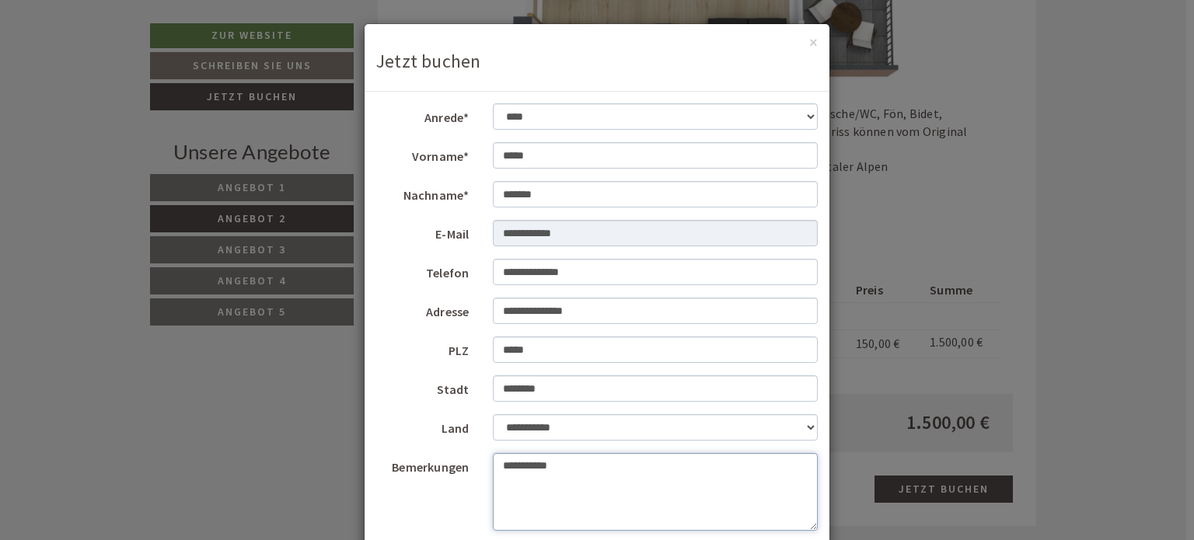
click at [555, 463] on textarea "**********" at bounding box center [656, 492] width 326 height 78
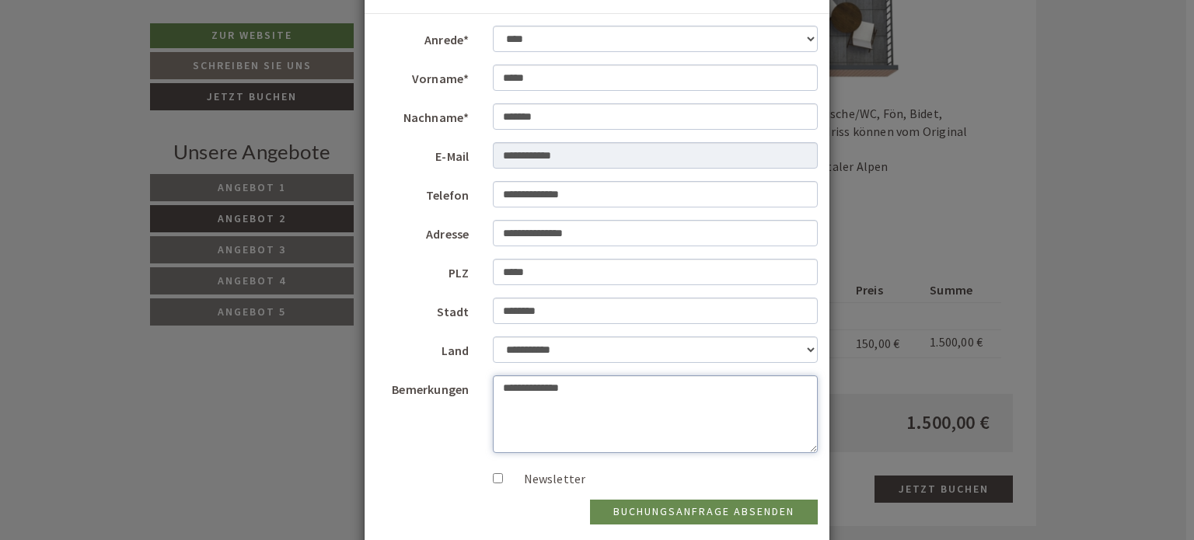
scroll to position [162, 0]
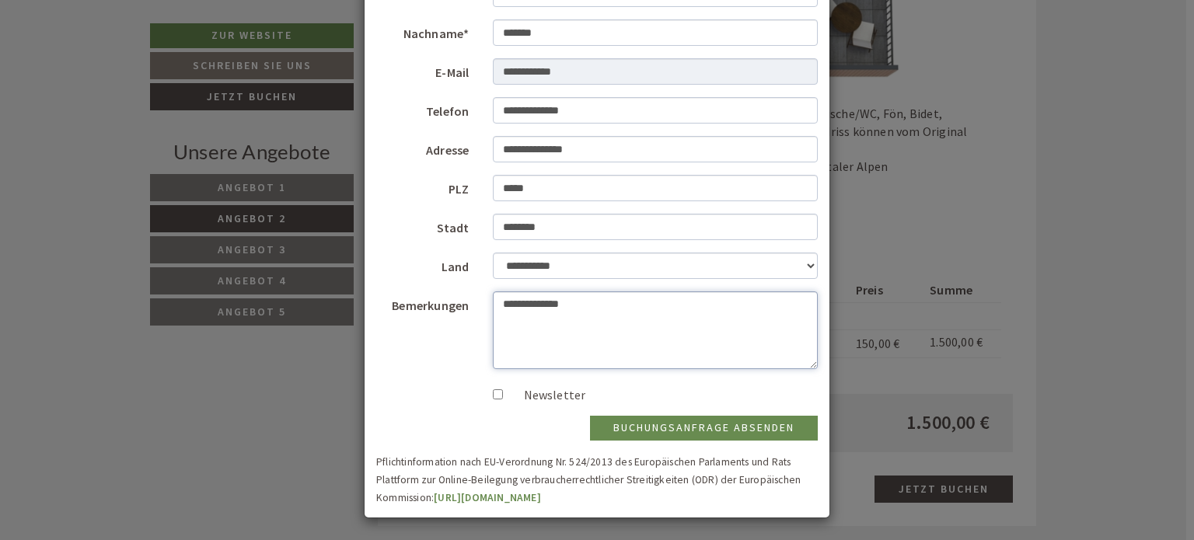
type textarea "**********"
click at [732, 423] on button "Buchungsanfrage absenden" at bounding box center [704, 428] width 228 height 25
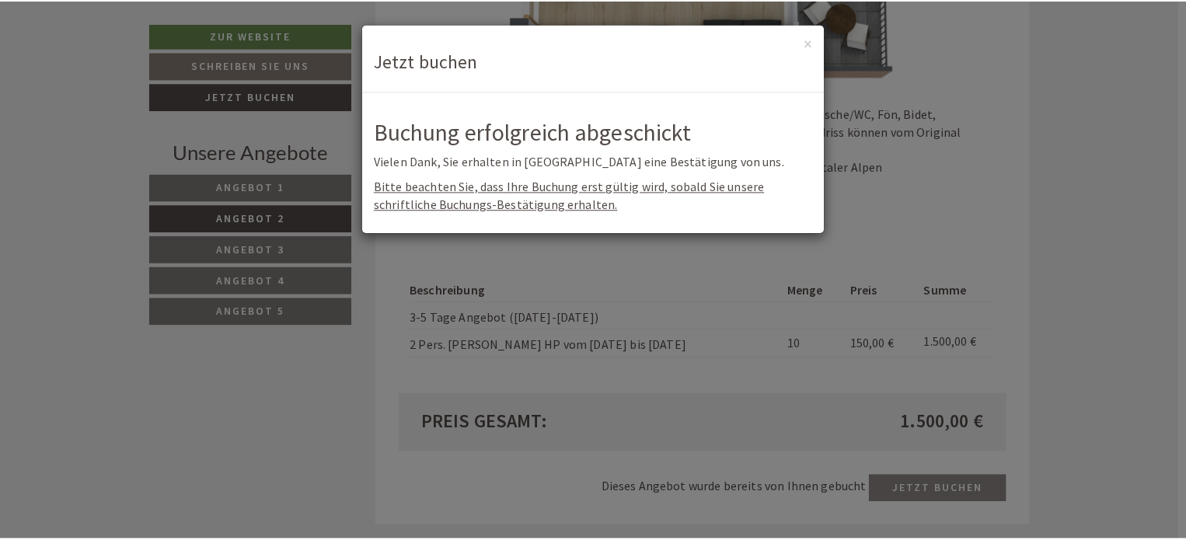
scroll to position [0, 0]
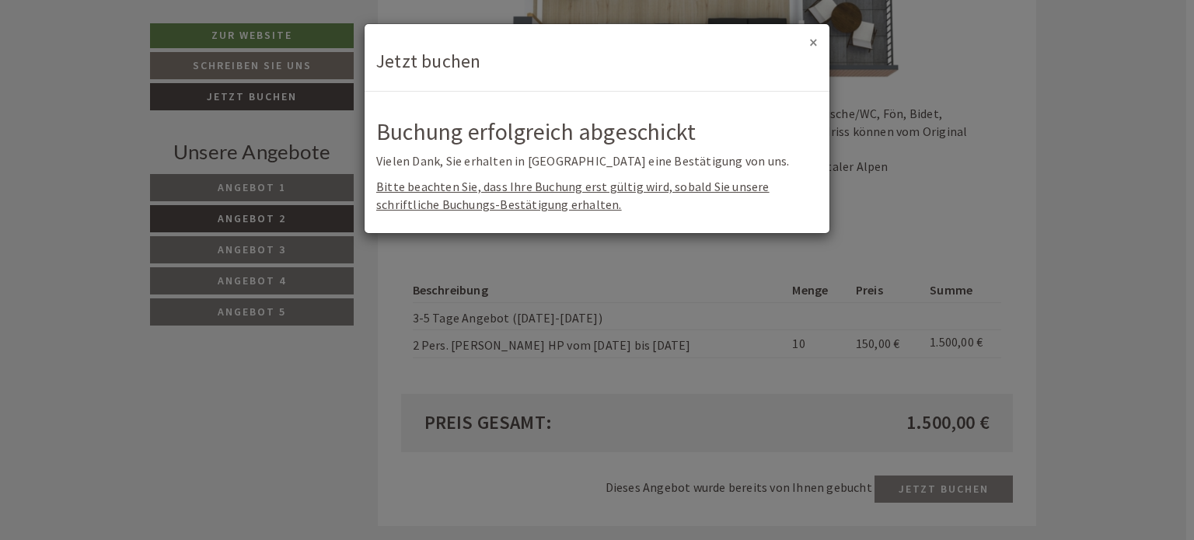
click at [813, 40] on button "×" at bounding box center [813, 42] width 9 height 16
